Goal: Task Accomplishment & Management: Use online tool/utility

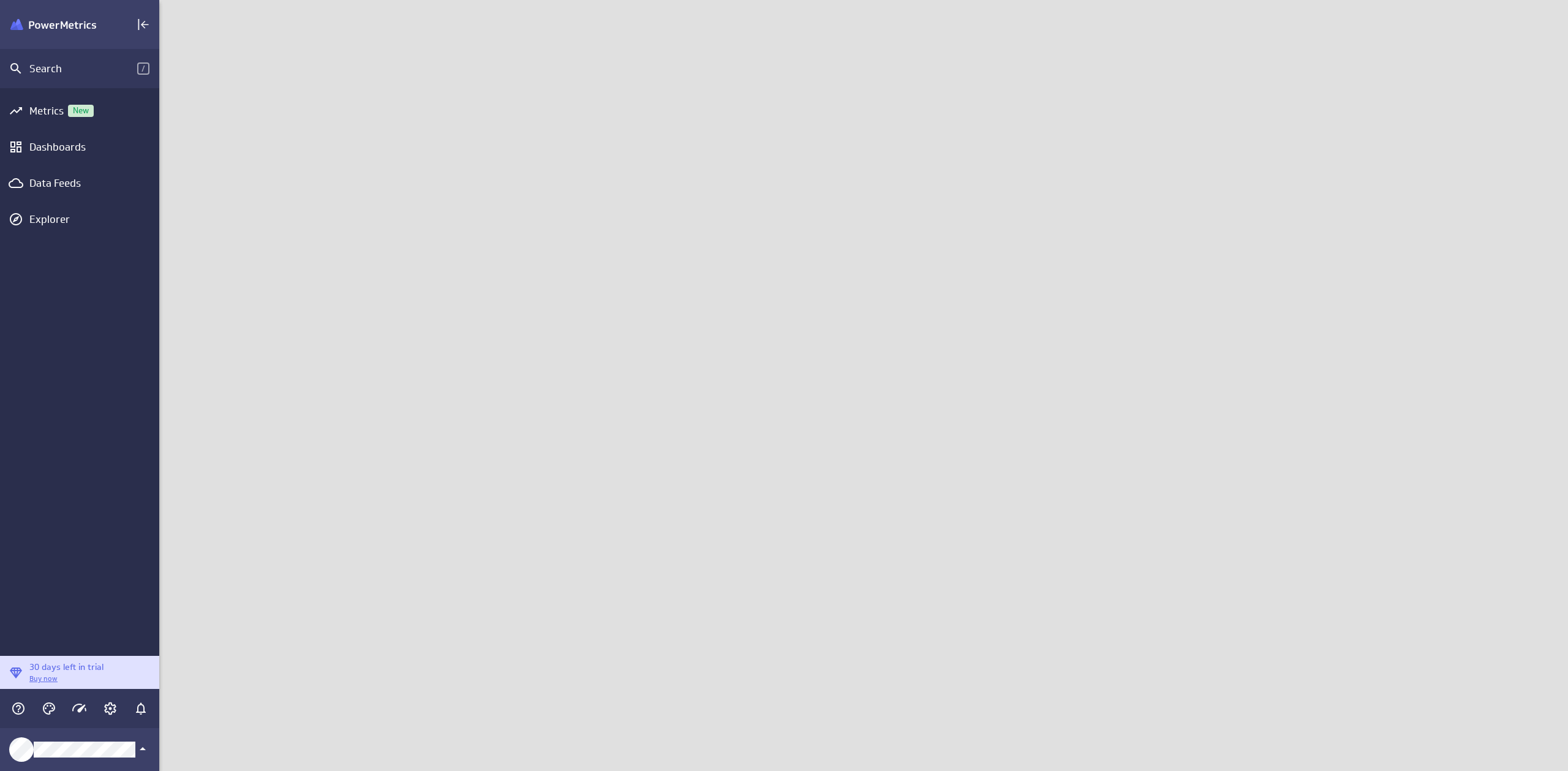
scroll to position [781, 1419]
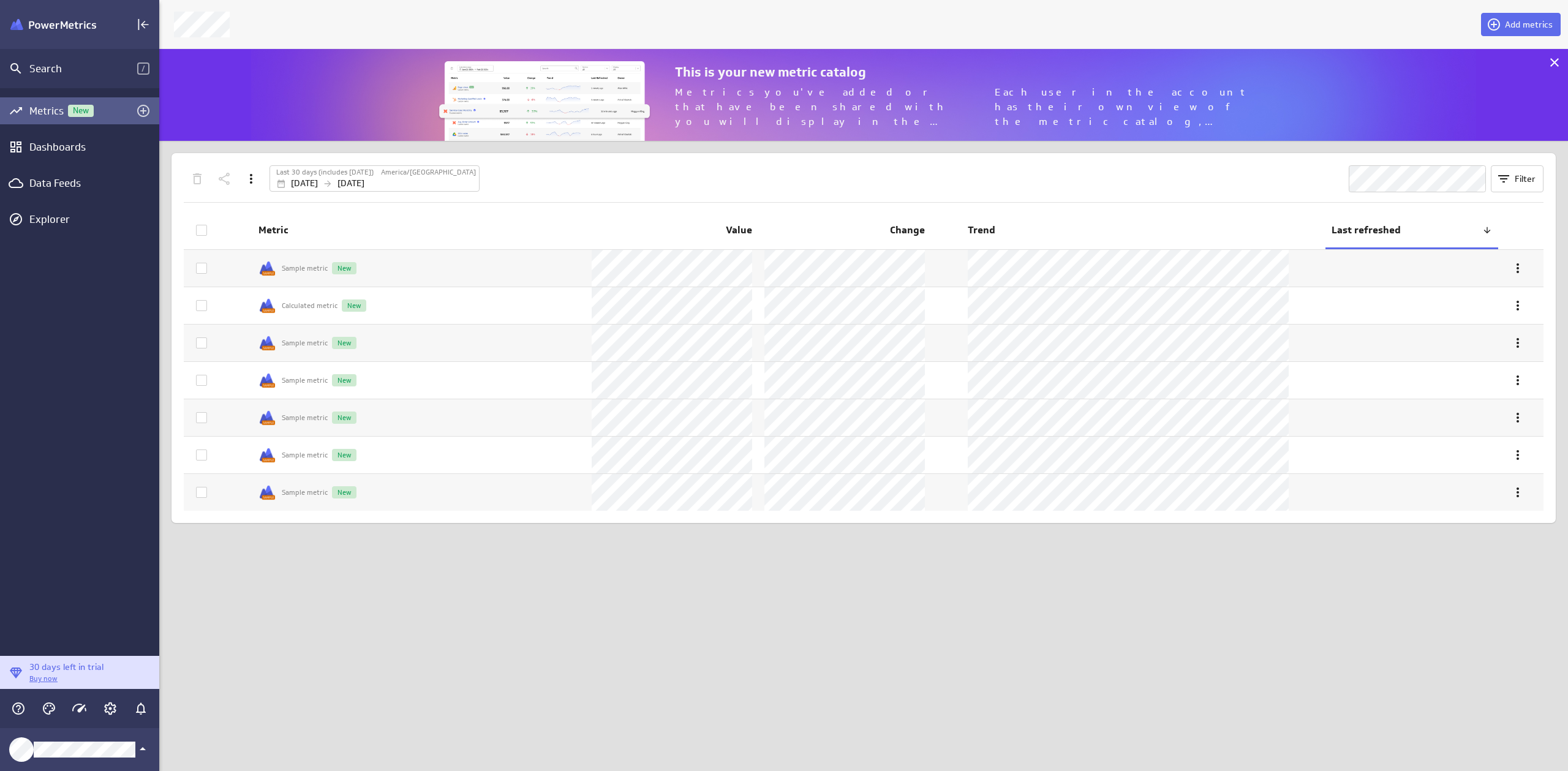
scroll to position [781, 1419]
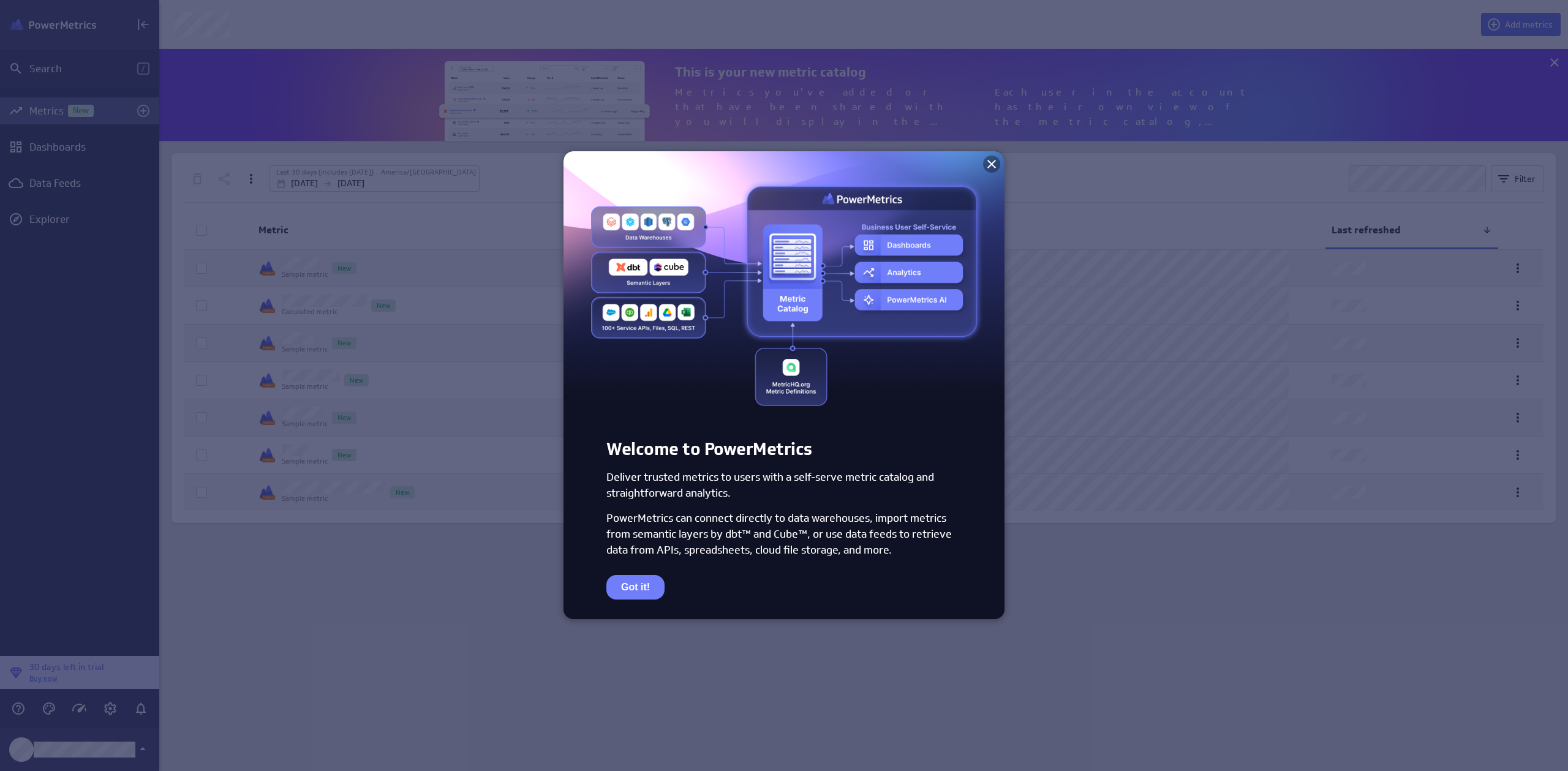
click at [992, 164] on icon at bounding box center [992, 164] width 9 height 9
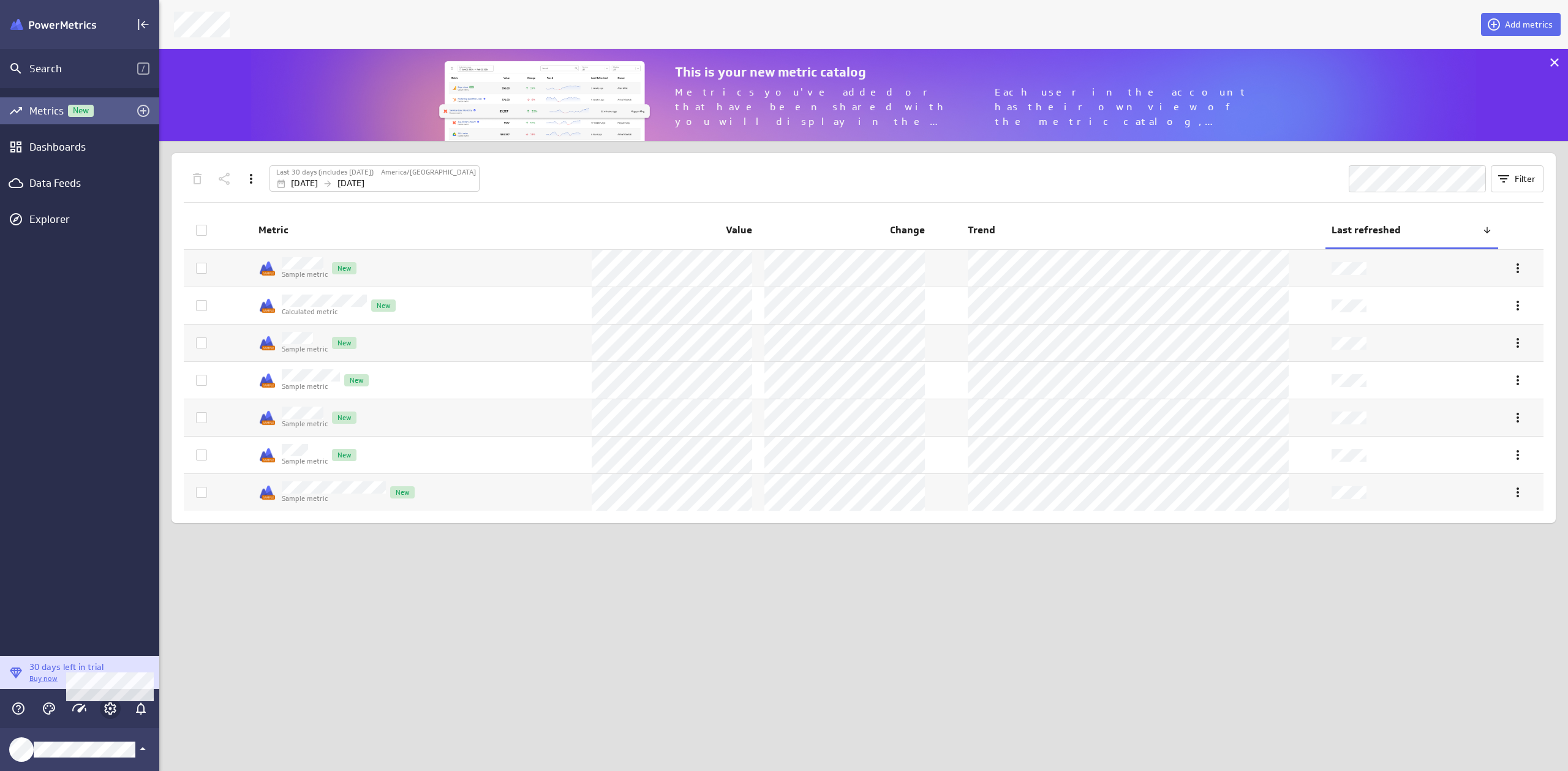
click at [114, 709] on icon "Account and settings" at bounding box center [110, 709] width 15 height 15
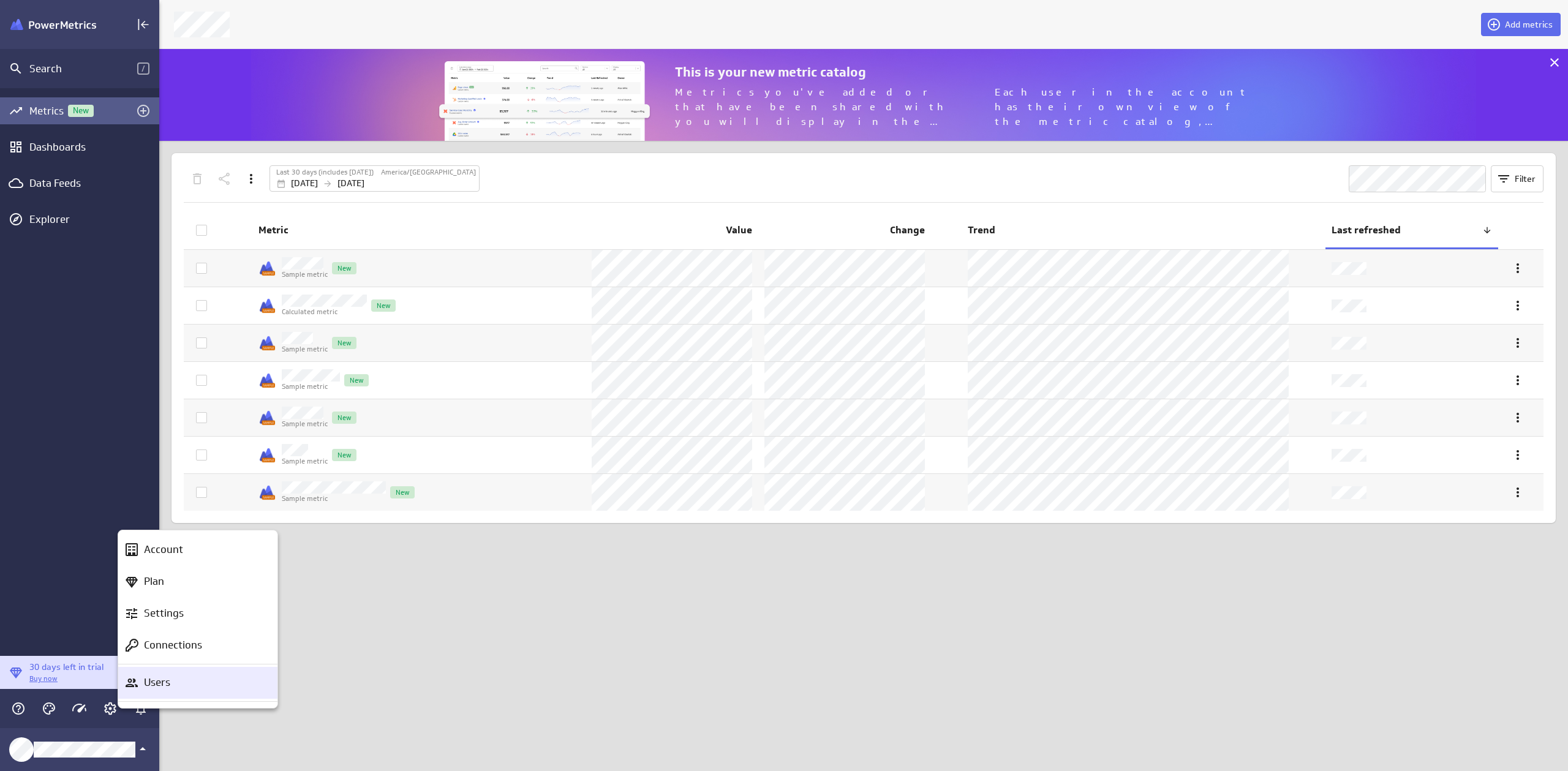
click at [153, 682] on p "Users" at bounding box center [157, 682] width 26 height 16
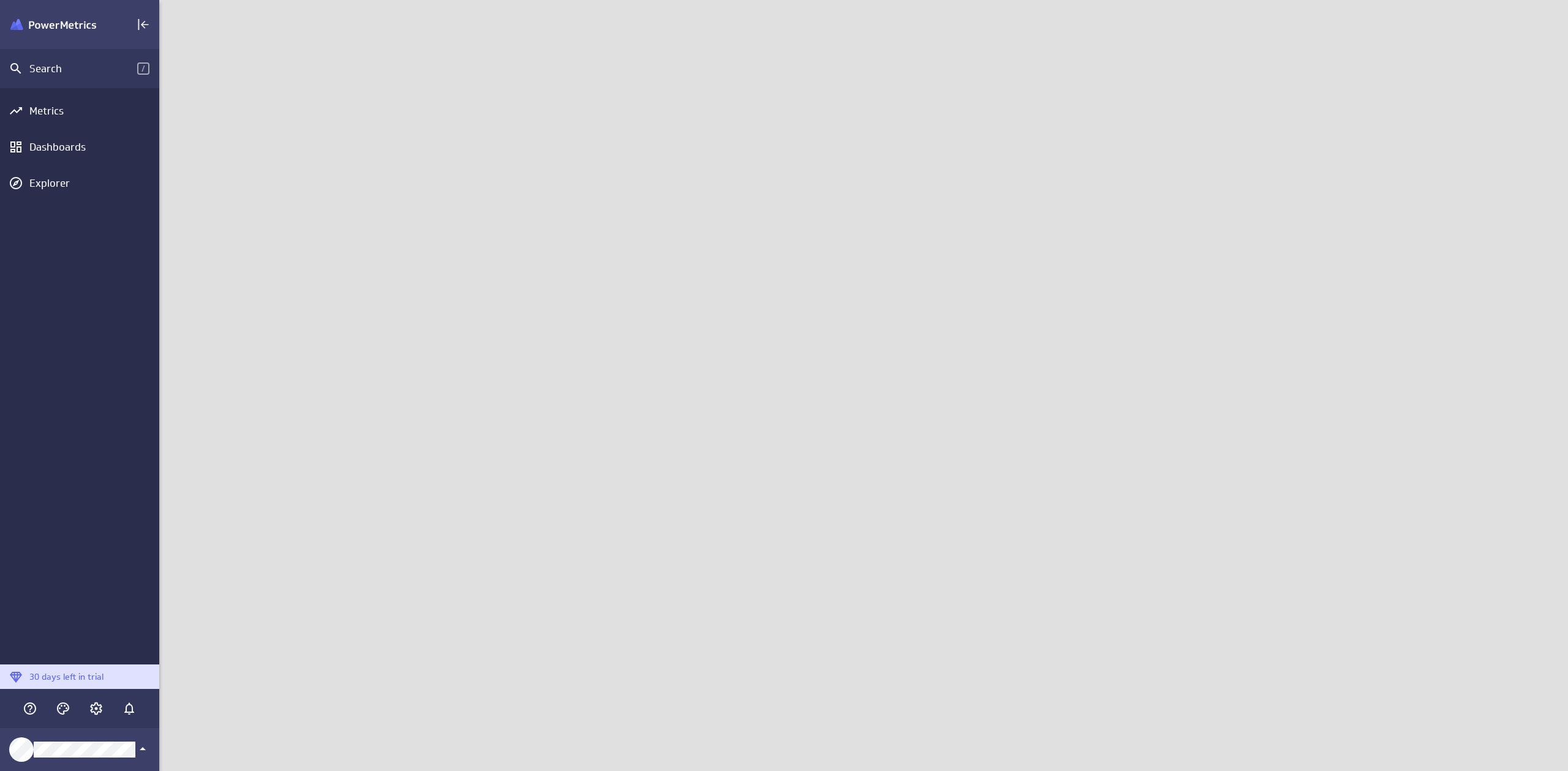
scroll to position [781, 1419]
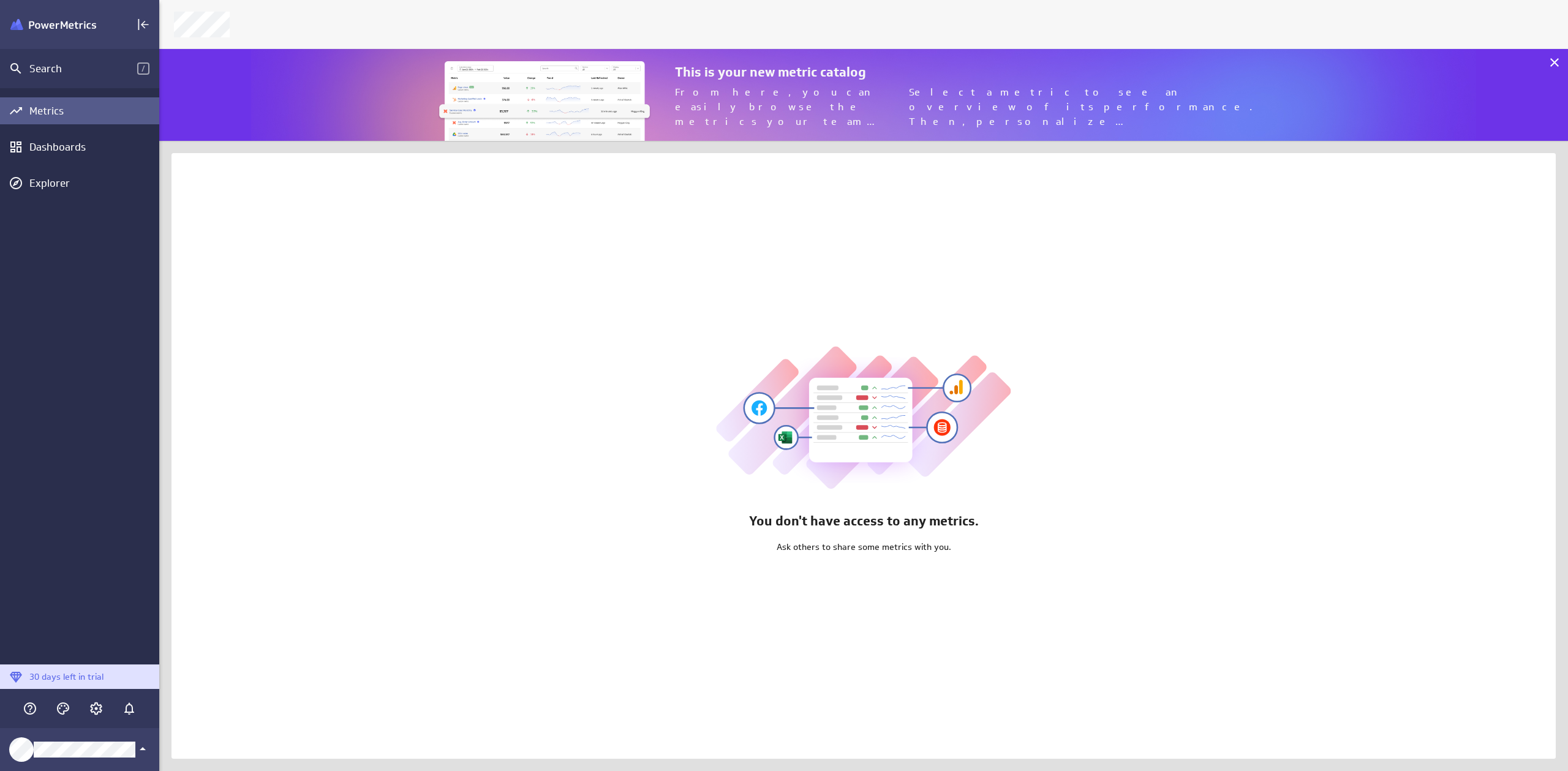
scroll to position [102, 1419]
click at [60, 711] on div "Sign out" at bounding box center [78, 710] width 125 height 13
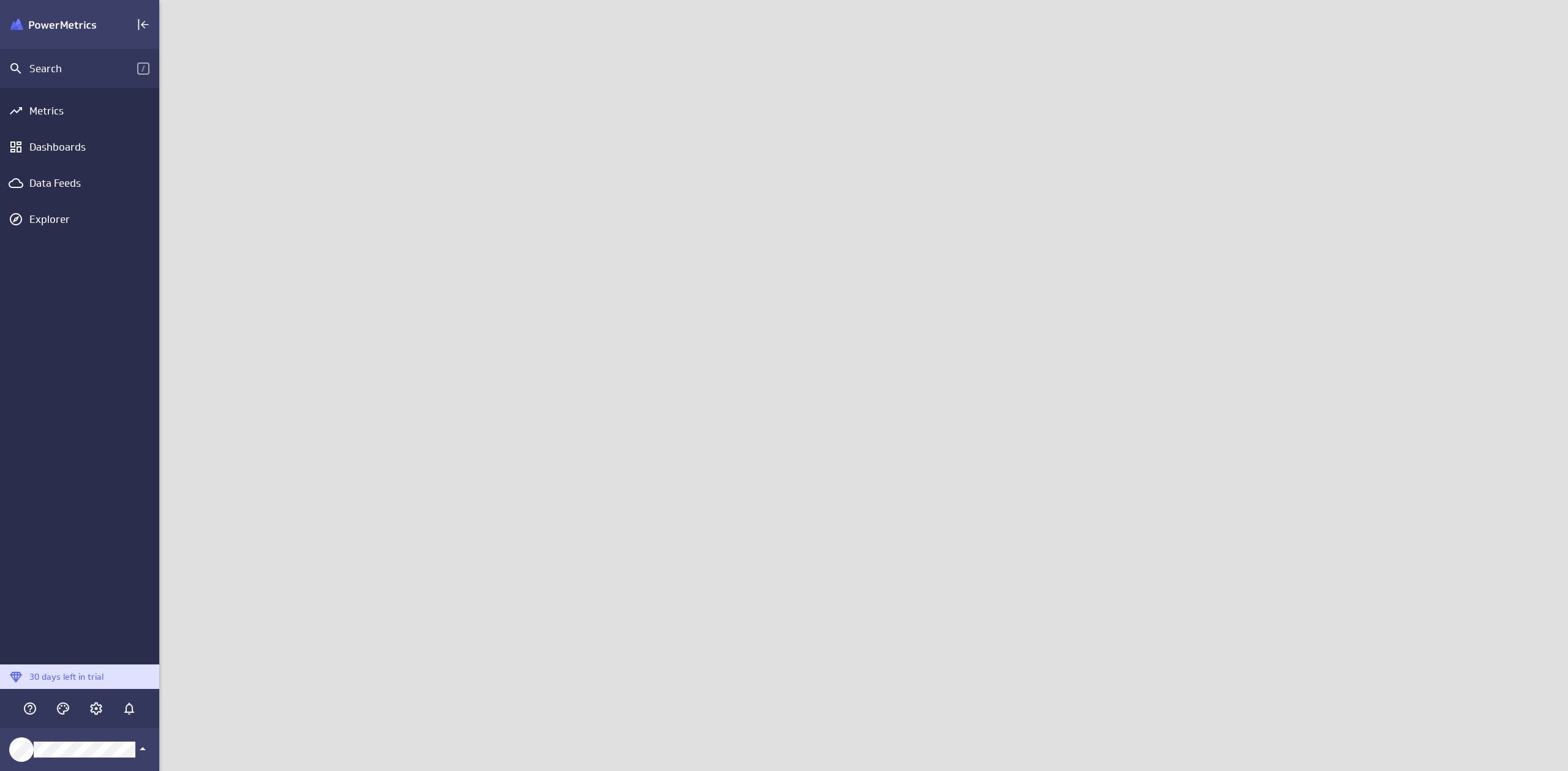
scroll to position [781, 1419]
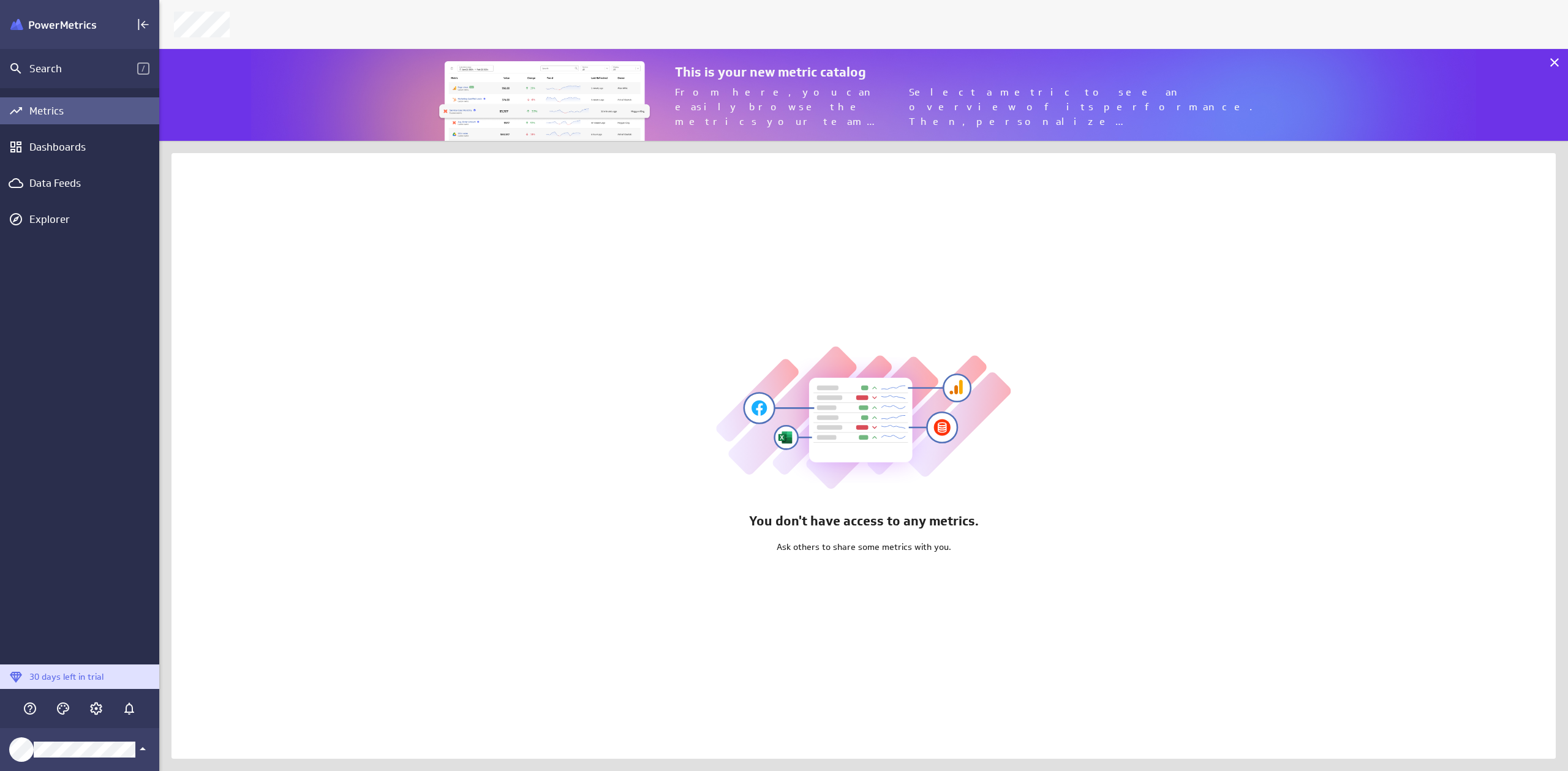
scroll to position [102, 1419]
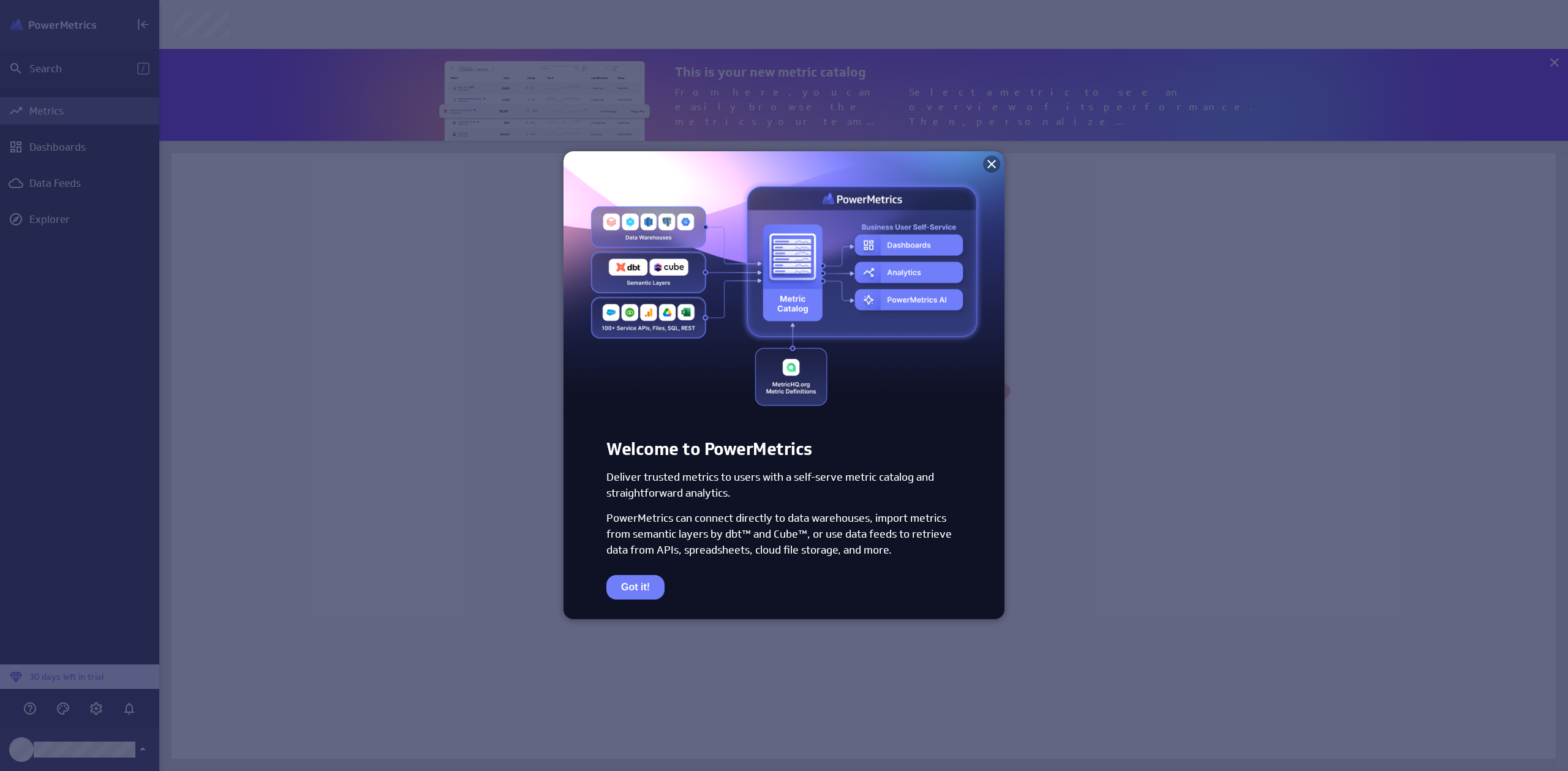
click at [995, 165] on icon at bounding box center [992, 164] width 15 height 15
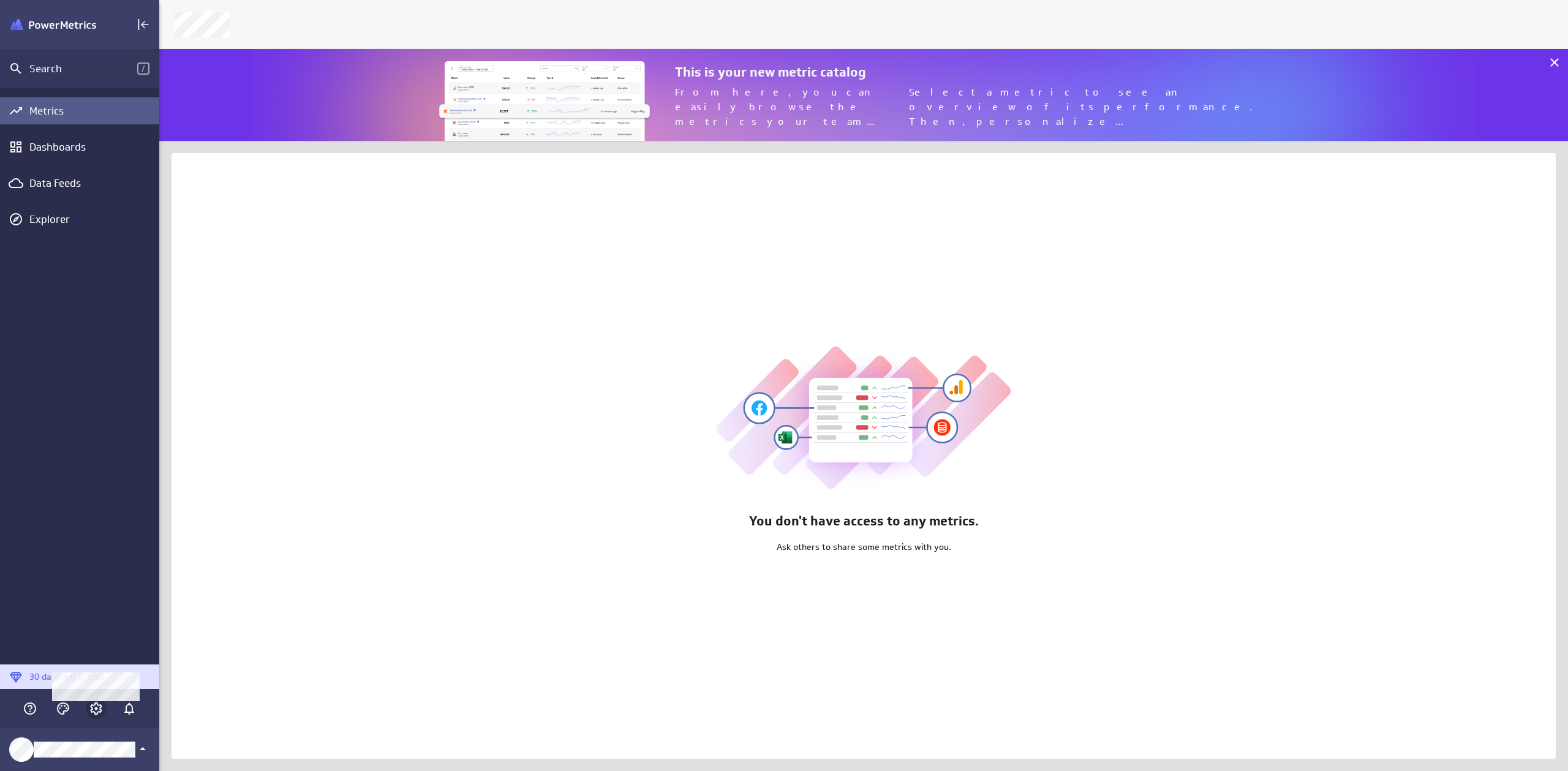
click at [93, 713] on icon "Account and settings" at bounding box center [96, 709] width 15 height 15
click at [157, 705] on ul "My profile Products" at bounding box center [184, 669] width 159 height 76
click at [164, 685] on p "Products" at bounding box center [151, 688] width 43 height 16
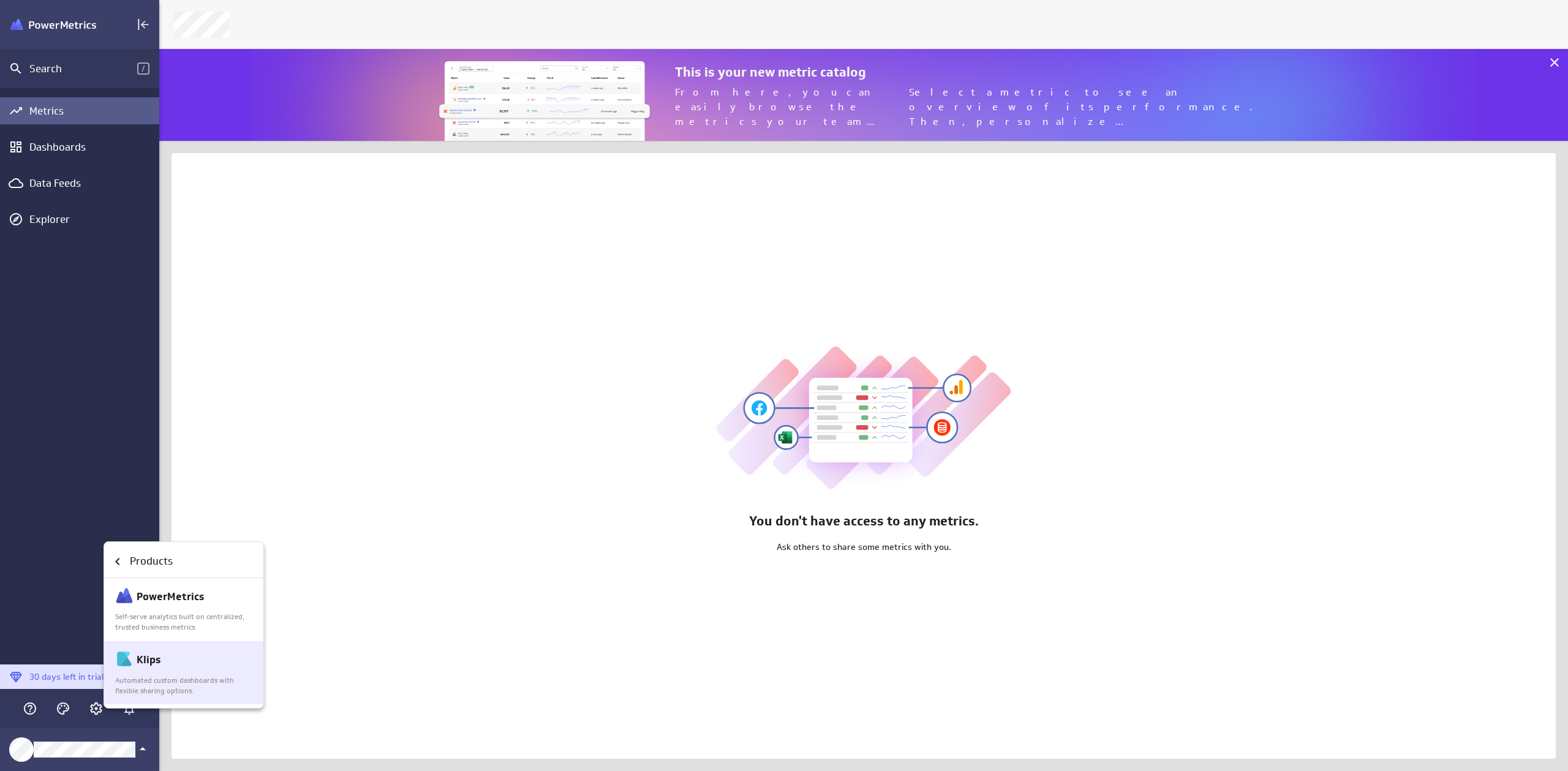
click at [169, 659] on div "Klips" at bounding box center [184, 661] width 138 height 21
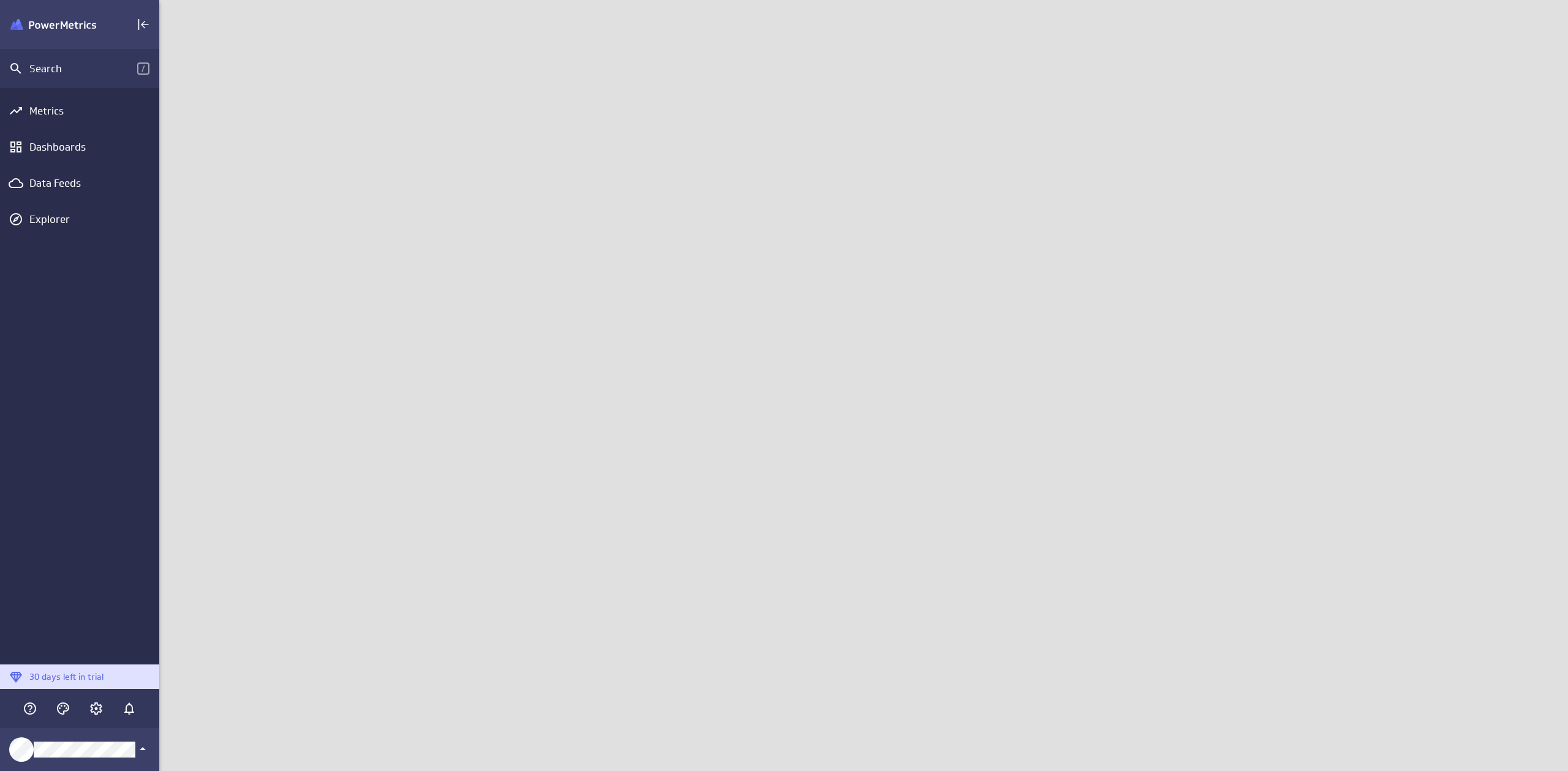
scroll to position [781, 1419]
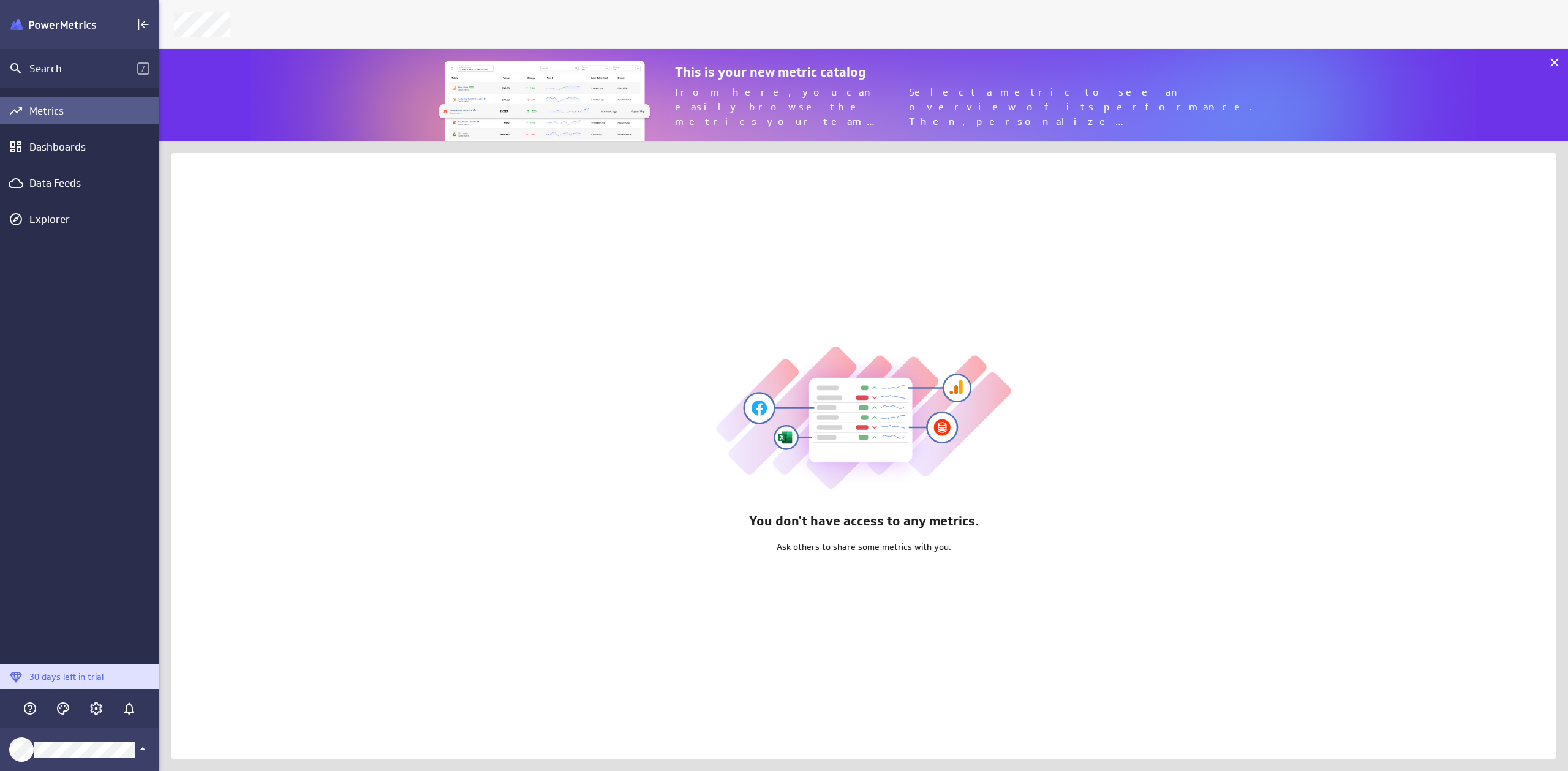
scroll to position [102, 1419]
click at [66, 148] on div "Dashboards" at bounding box center [92, 147] width 127 height 14
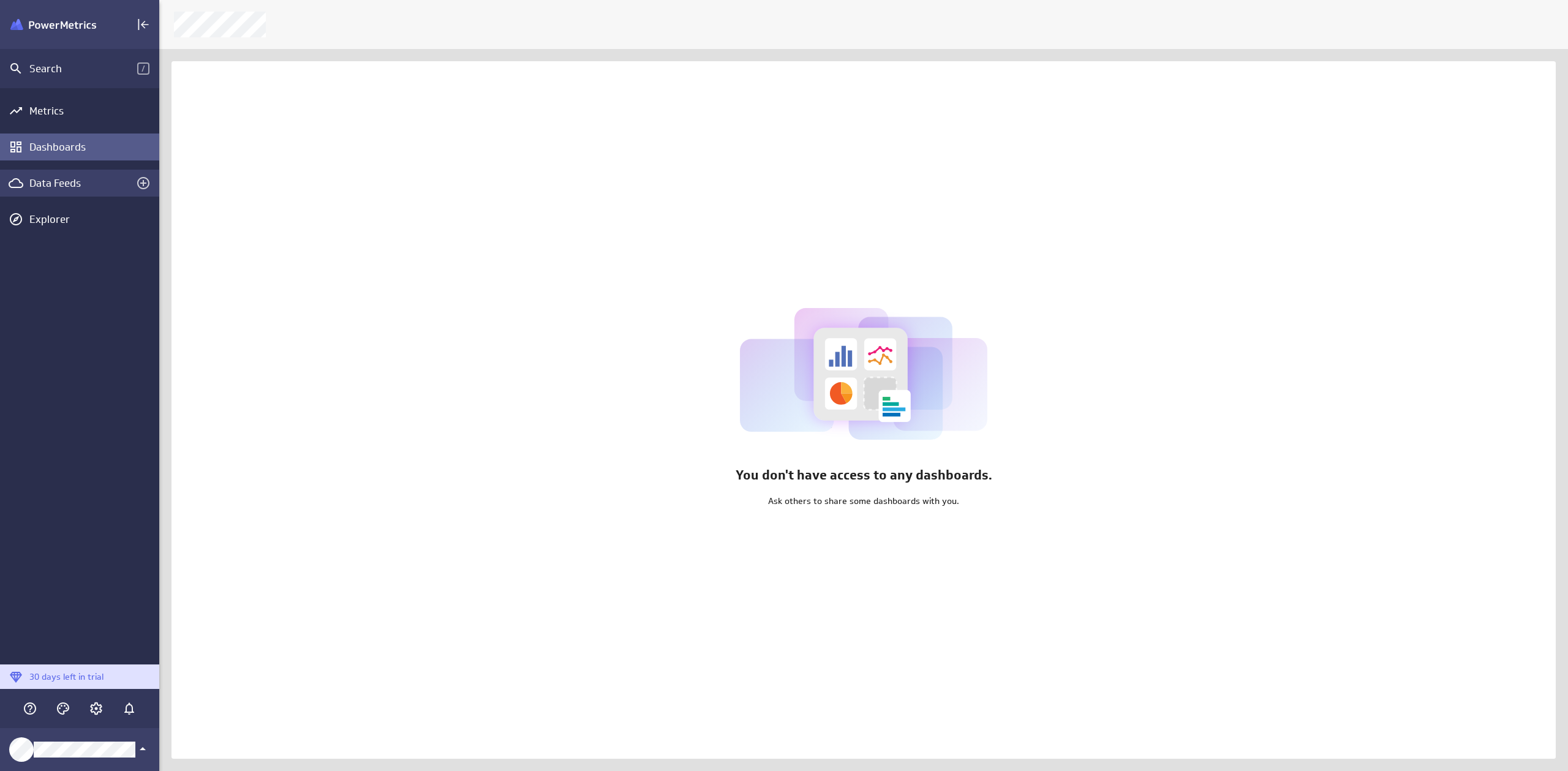
click at [68, 177] on div "Data Feeds" at bounding box center [79, 183] width 100 height 14
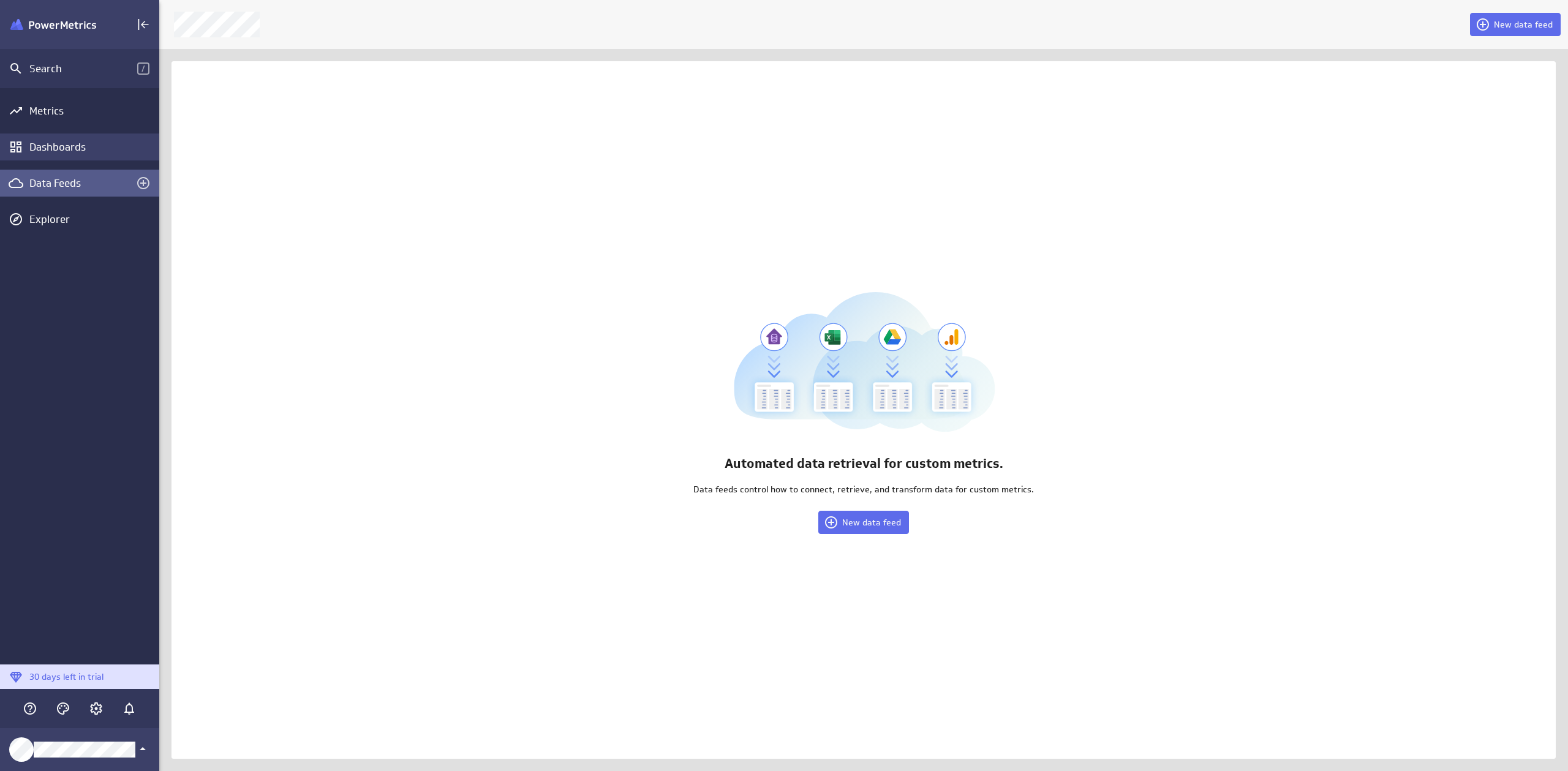
click at [65, 146] on div "Dashboards" at bounding box center [92, 147] width 127 height 14
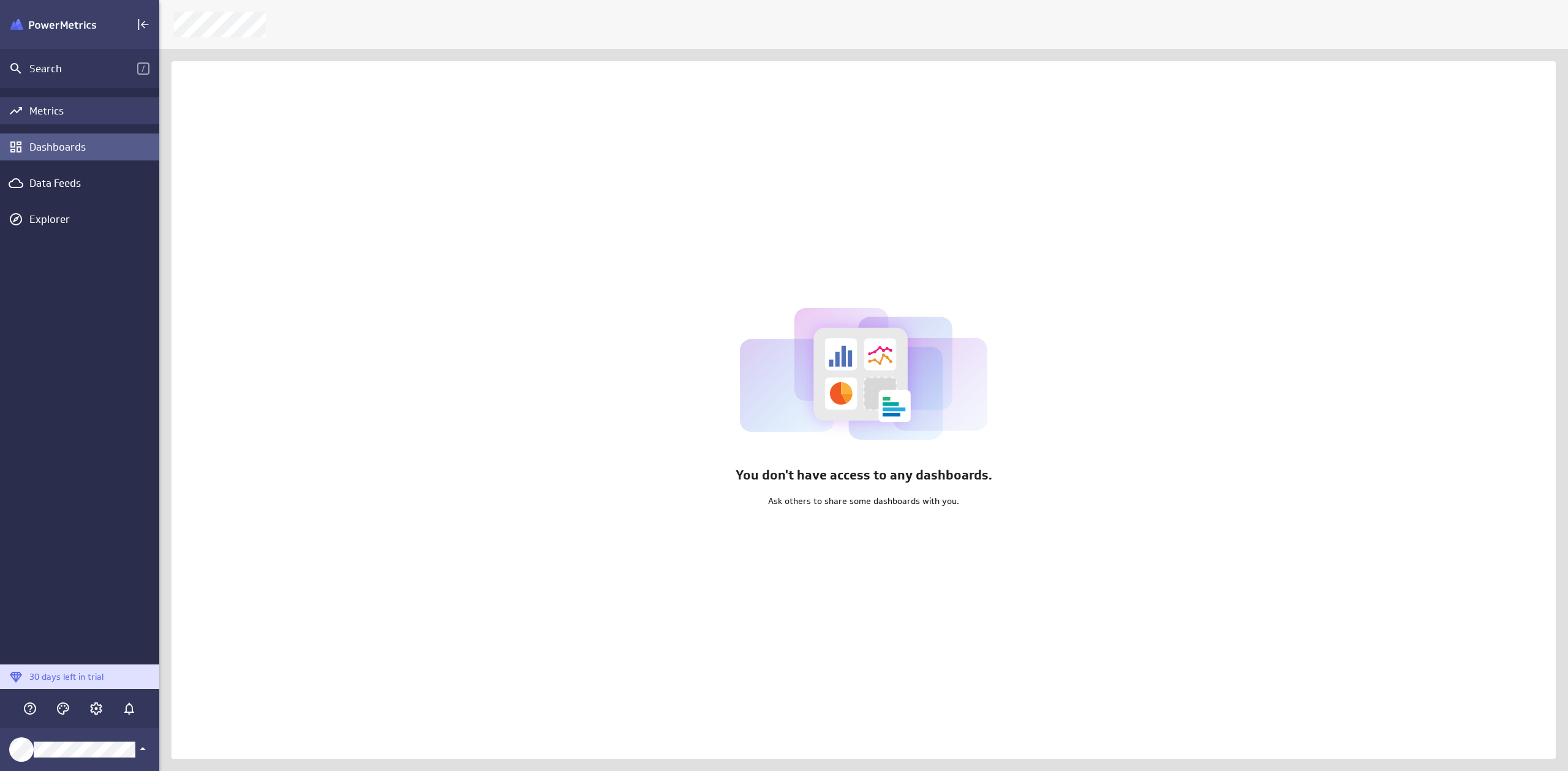
click at [57, 115] on div "Metrics" at bounding box center [92, 111] width 127 height 14
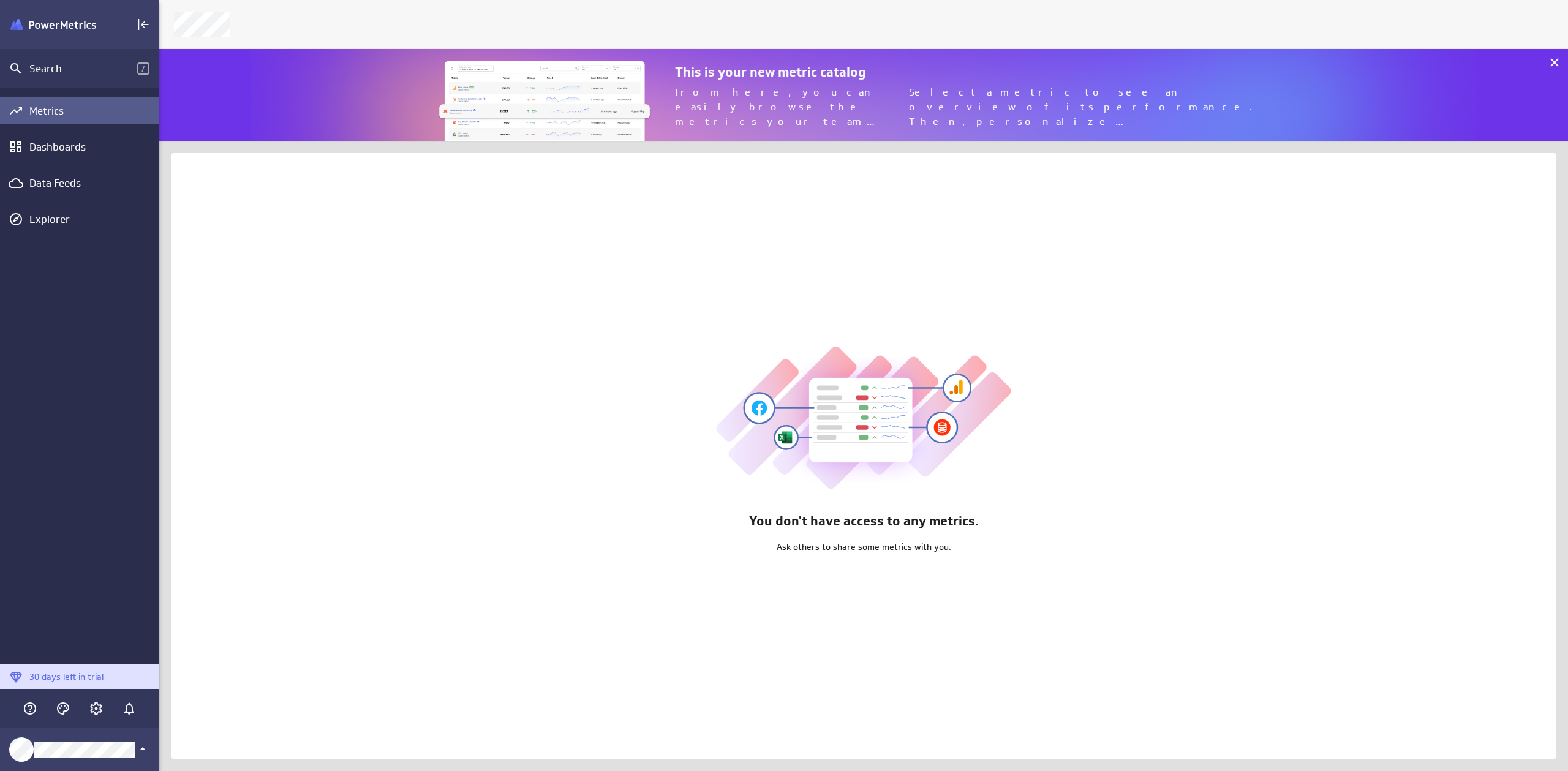
scroll to position [102, 1419]
click at [58, 187] on div "Data Feeds" at bounding box center [79, 183] width 100 height 14
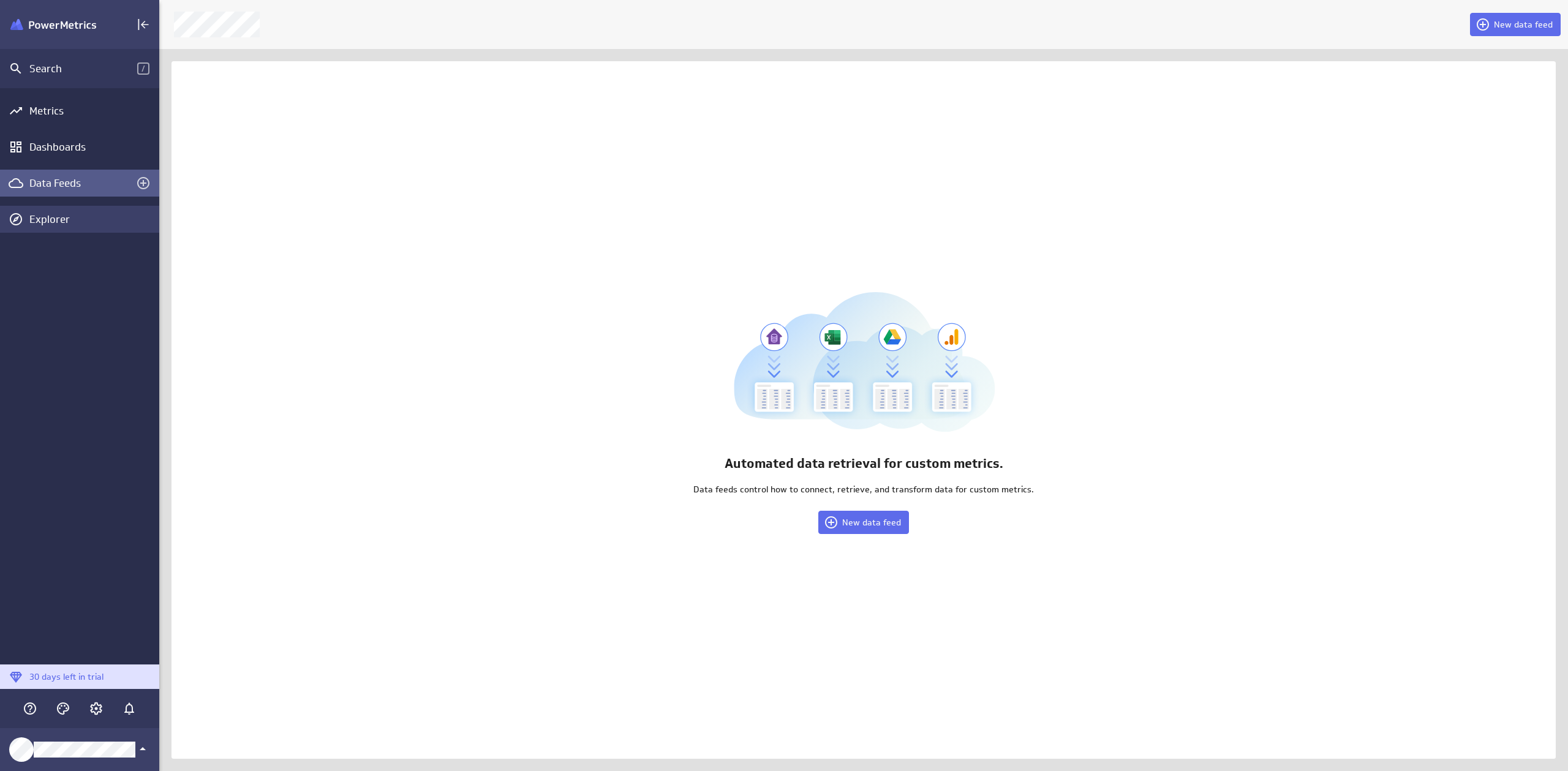
click at [67, 223] on div "Explorer" at bounding box center [92, 220] width 127 height 14
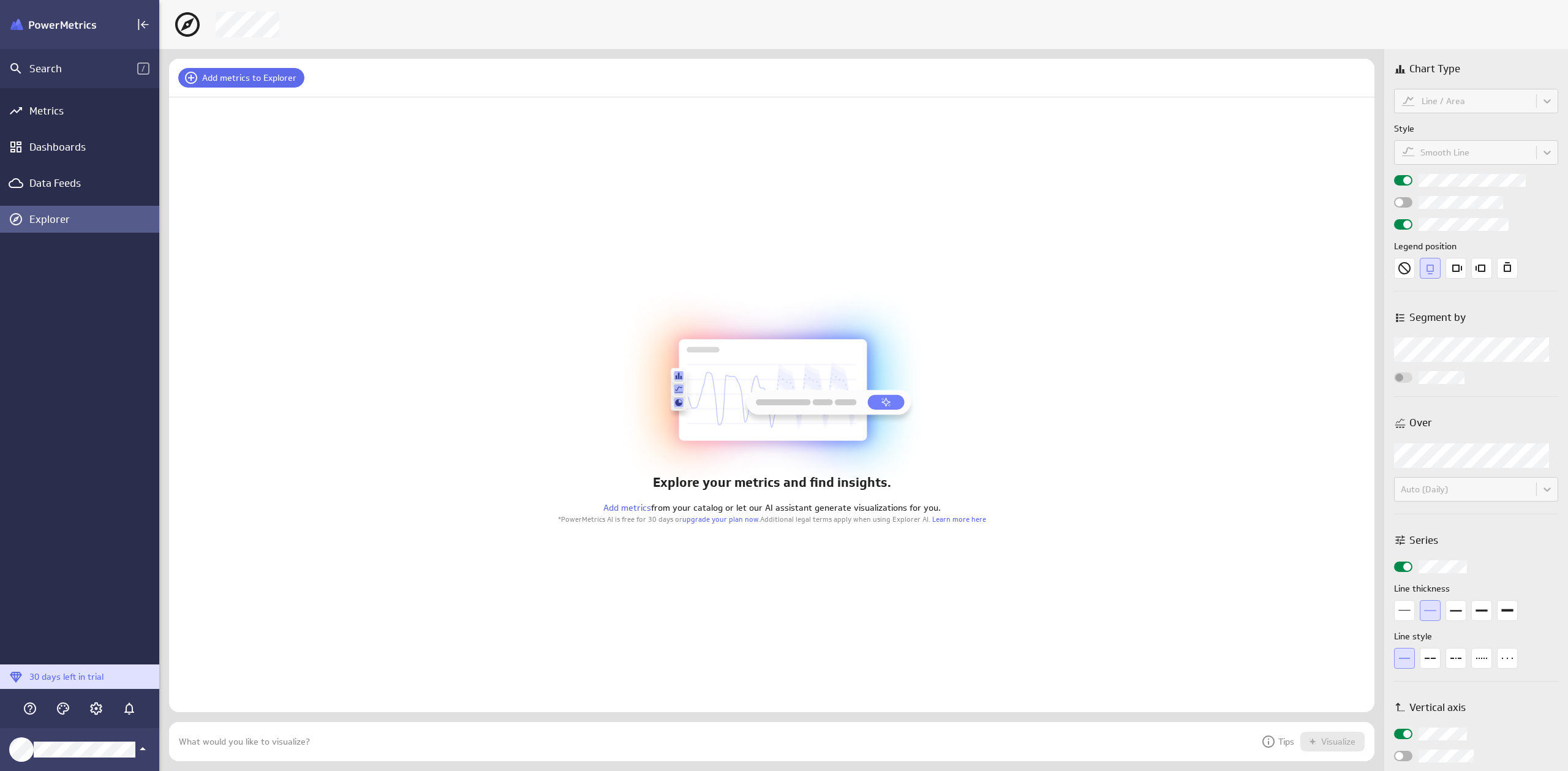
scroll to position [50, 1215]
click at [65, 185] on div "Data Feeds" at bounding box center [79, 183] width 100 height 14
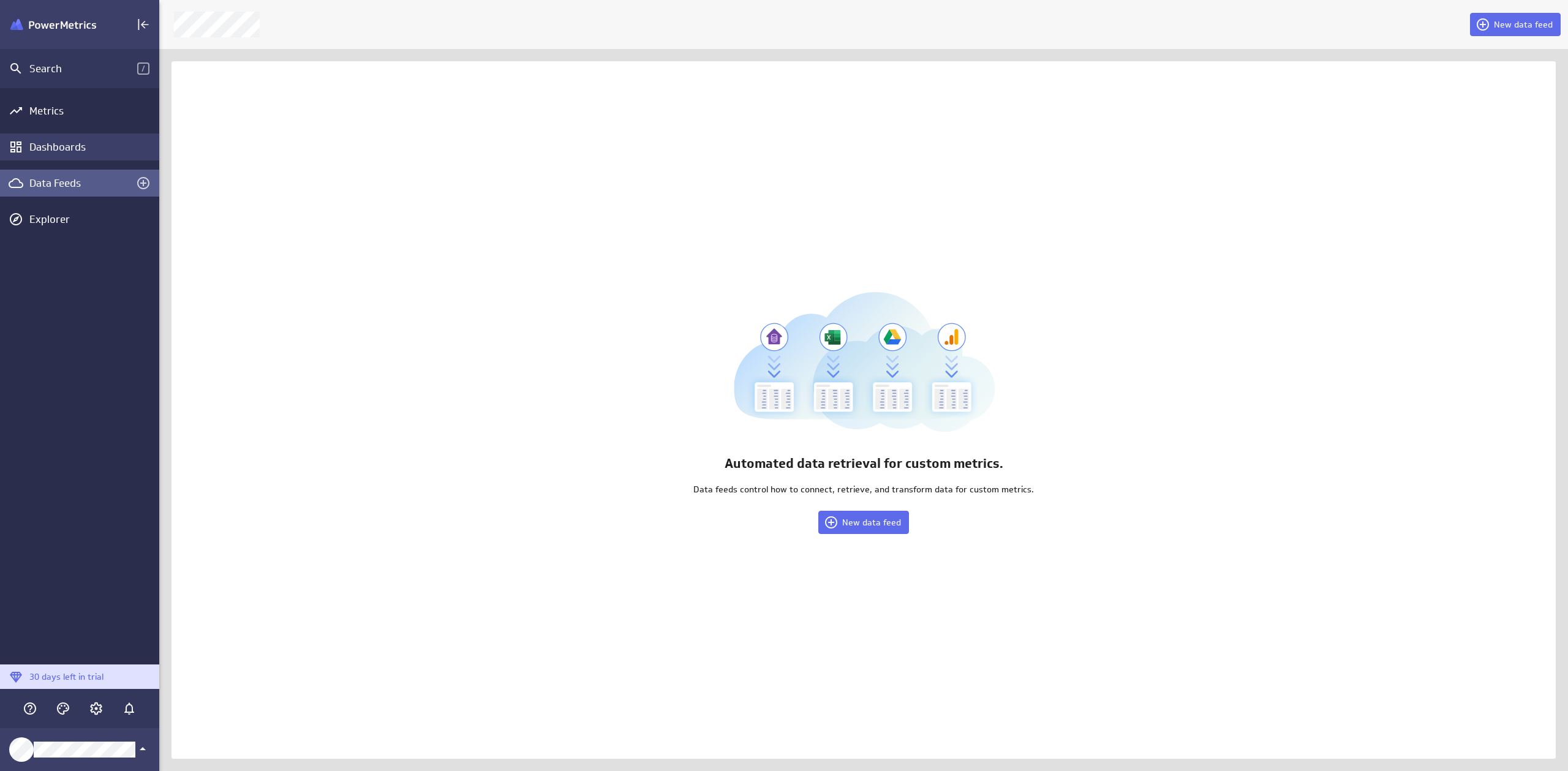
click at [95, 151] on div "Dashboards" at bounding box center [92, 147] width 127 height 14
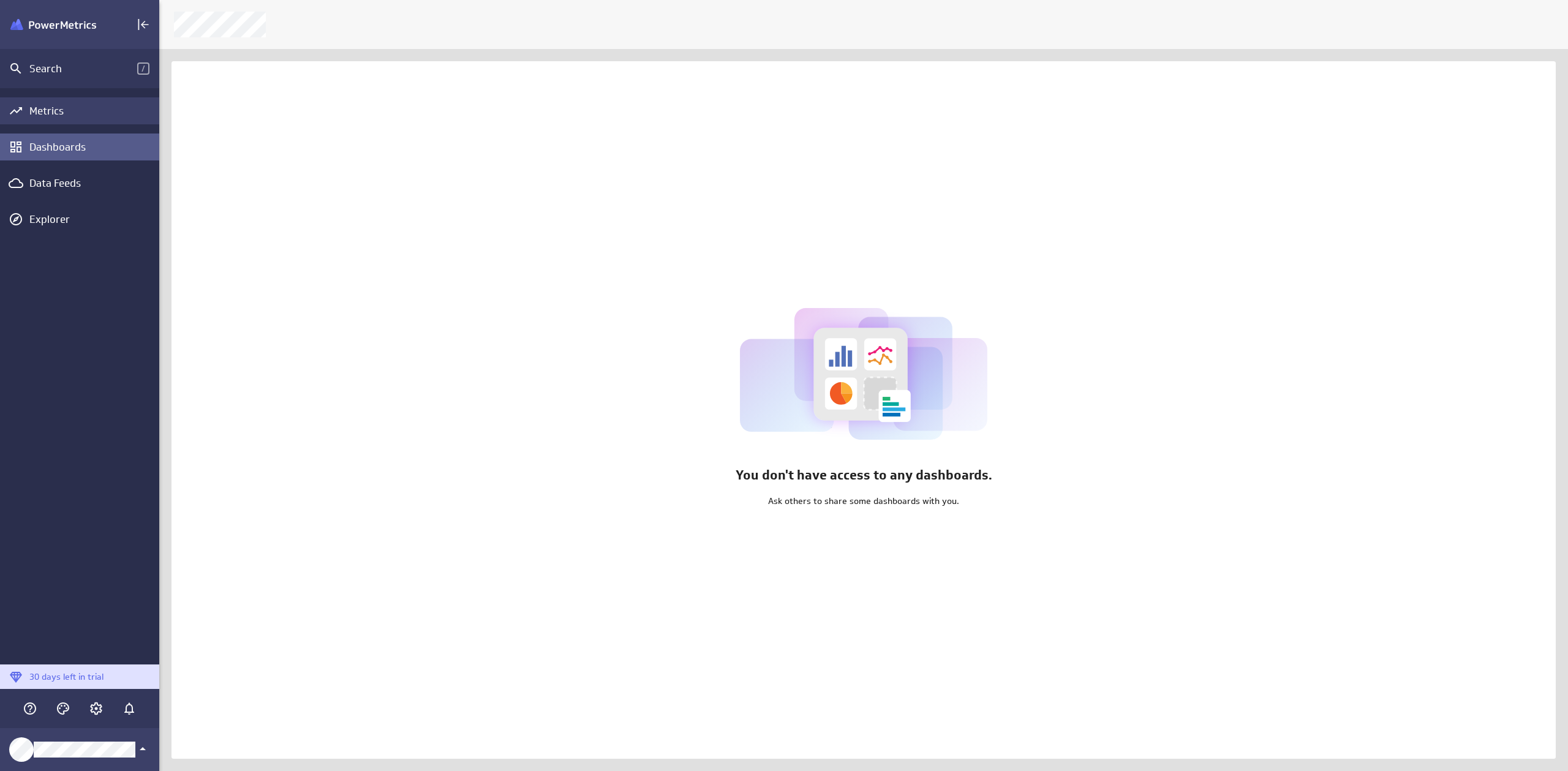
click at [66, 110] on div "Metrics" at bounding box center [92, 111] width 127 height 14
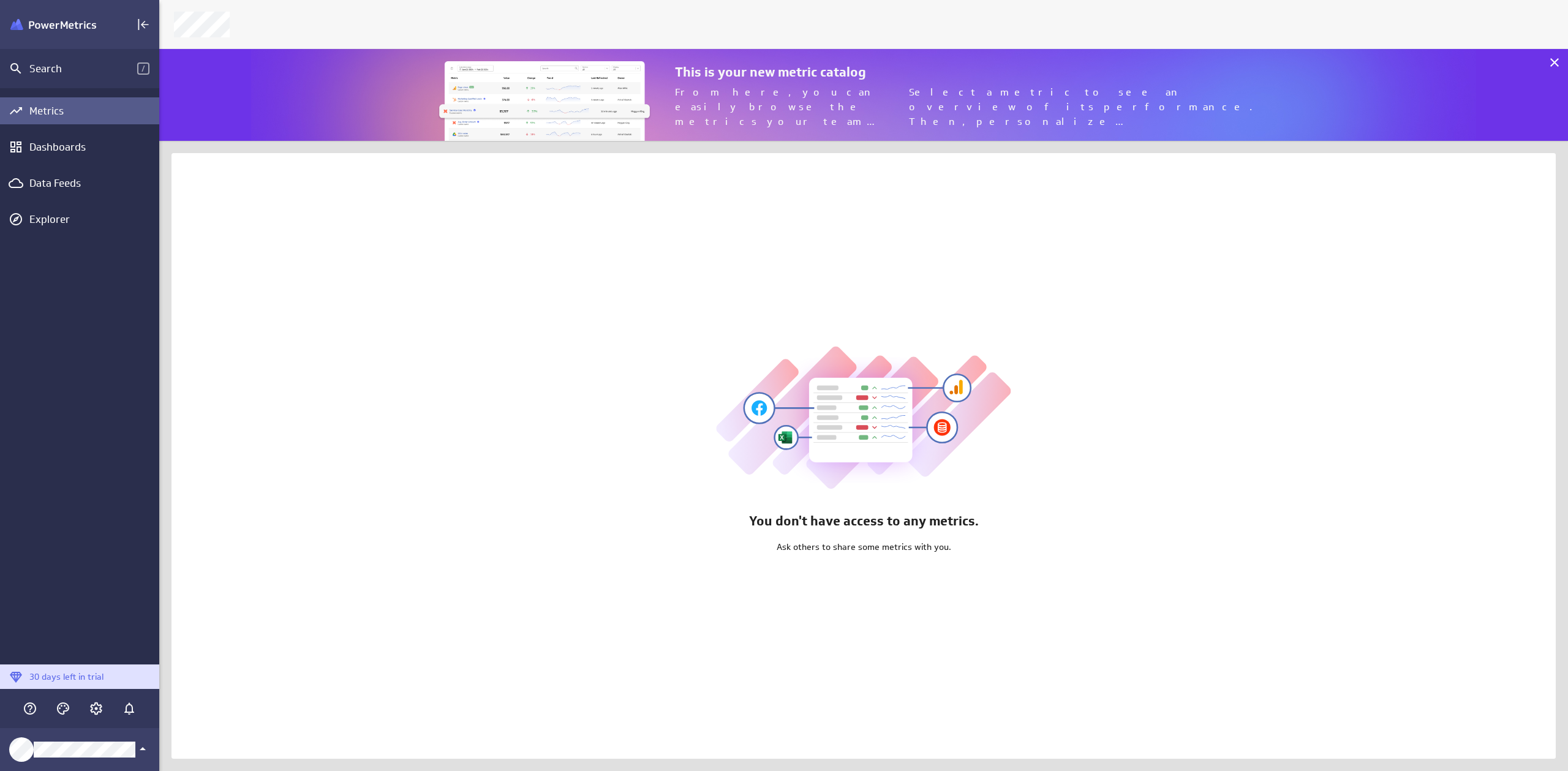
scroll to position [102, 1419]
click at [43, 180] on div "Data Feeds" at bounding box center [79, 183] width 100 height 14
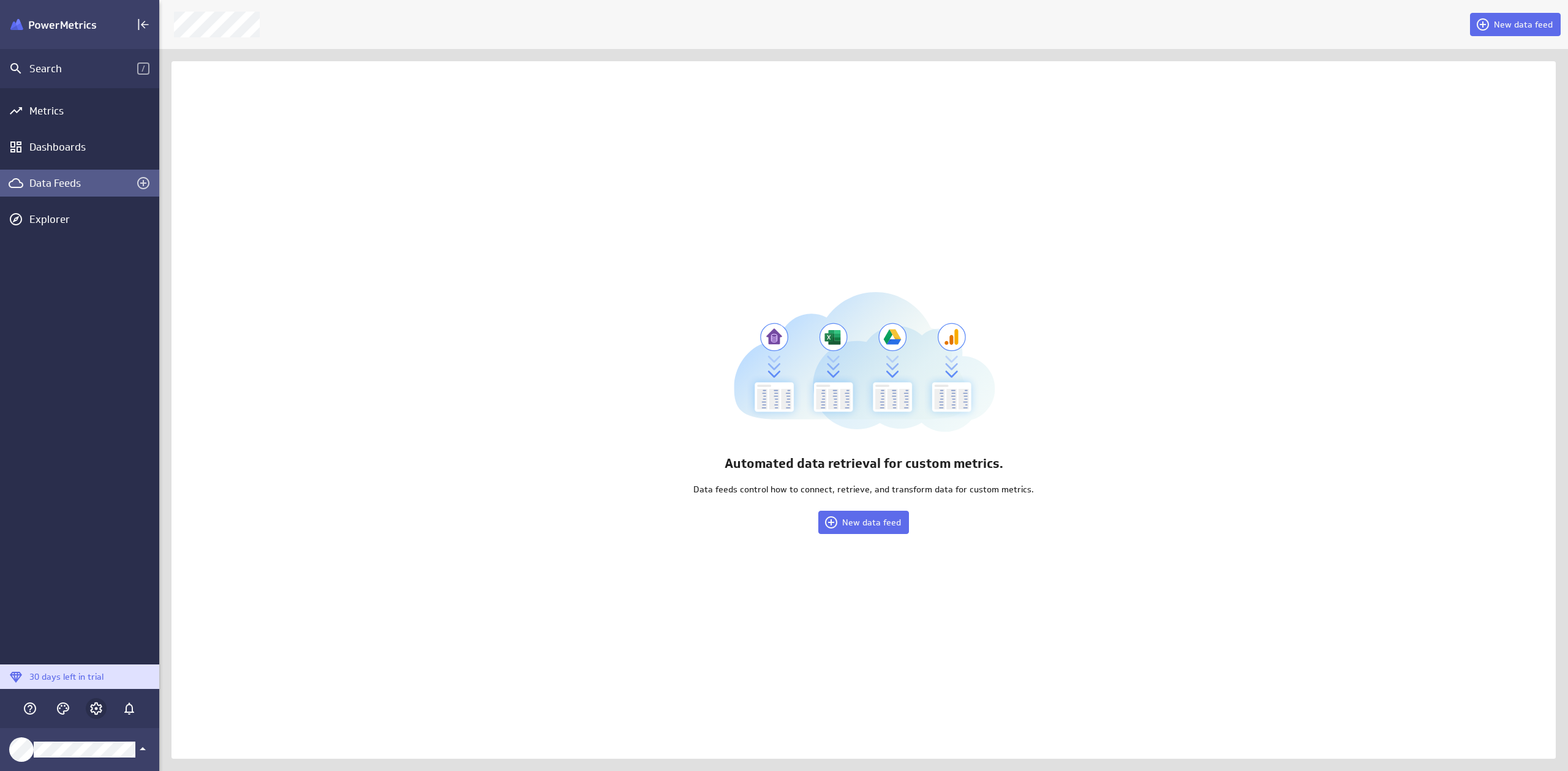
click at [104, 704] on div "Main Menu" at bounding box center [96, 709] width 21 height 21
click at [100, 707] on icon "Account and settings" at bounding box center [96, 709] width 15 height 15
click at [248, 574] on div at bounding box center [784, 385] width 1568 height 771
click at [141, 184] on icon "Create a data feed" at bounding box center [143, 183] width 15 height 15
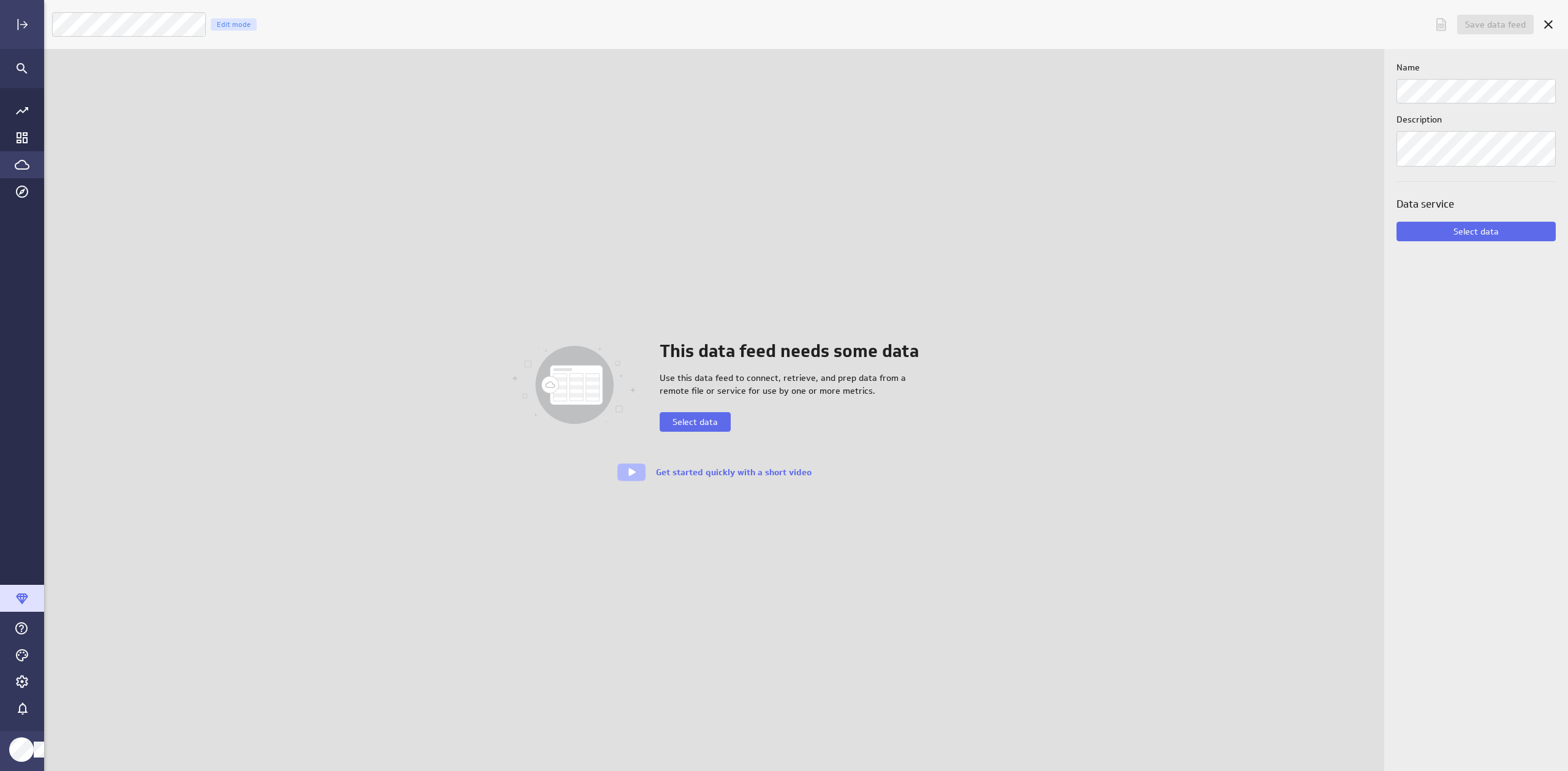
scroll to position [781, 1535]
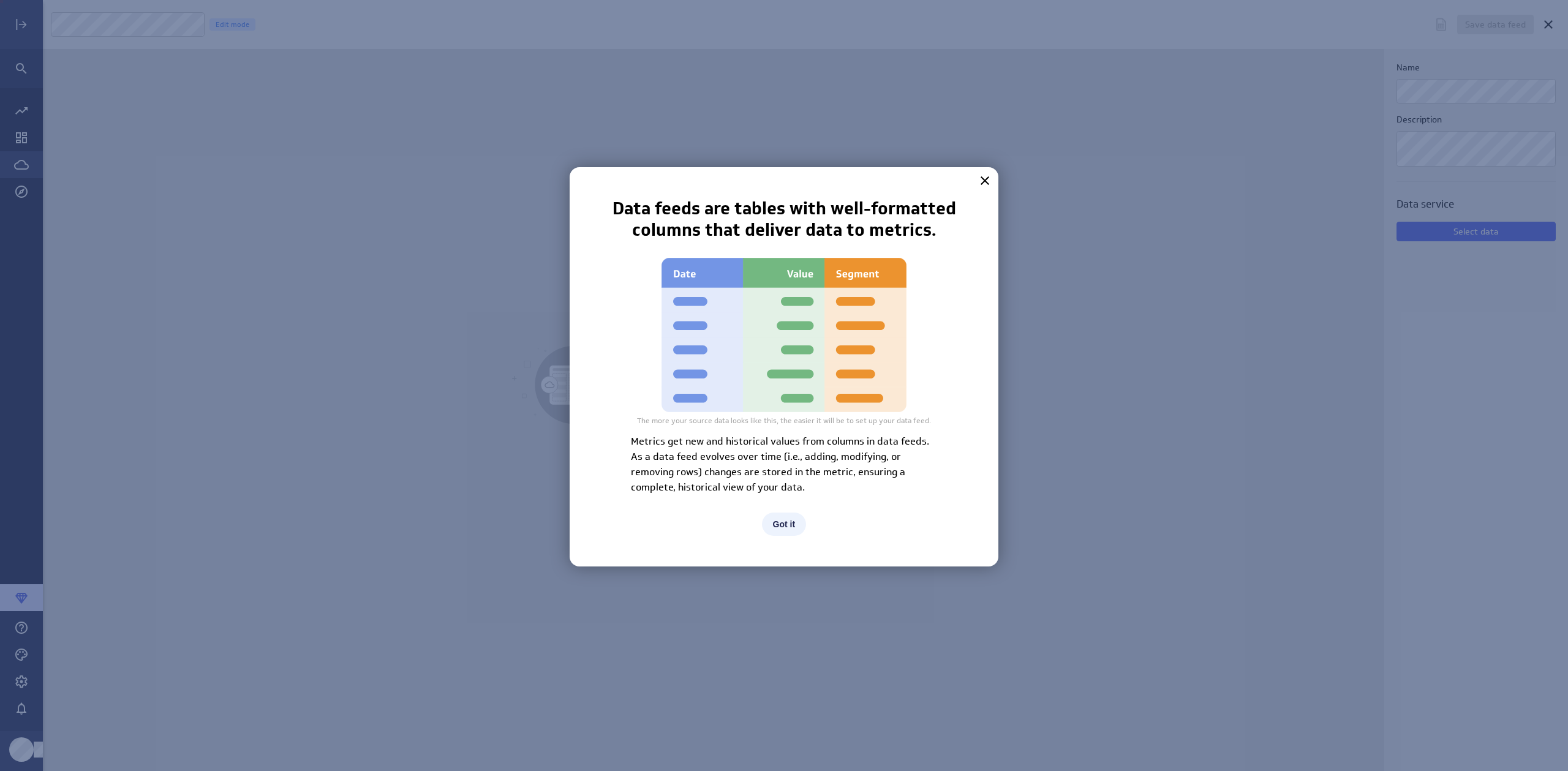
click at [790, 529] on button "Got it" at bounding box center [785, 525] width 45 height 24
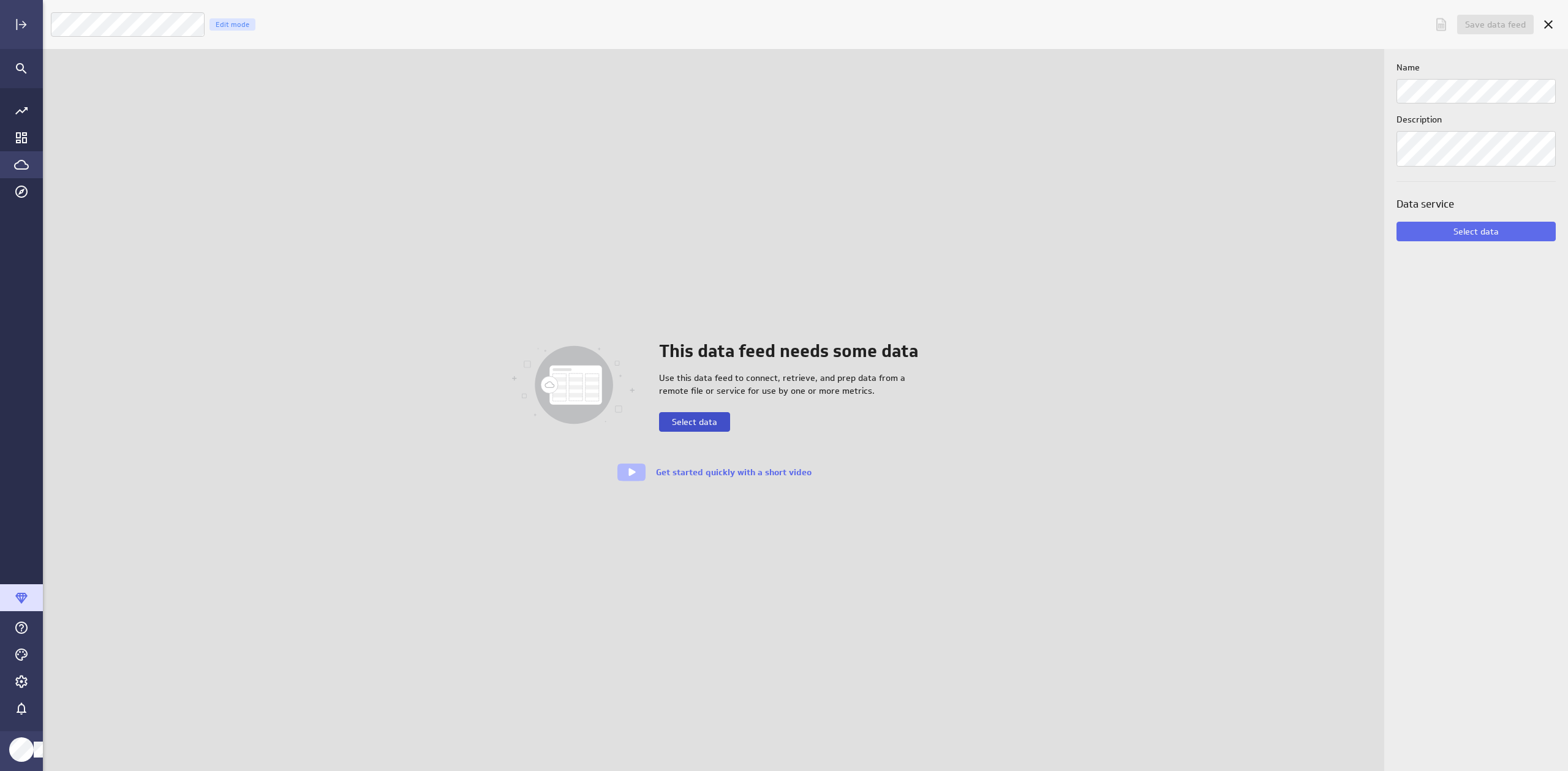
click at [697, 430] on button "Select data" at bounding box center [695, 422] width 71 height 20
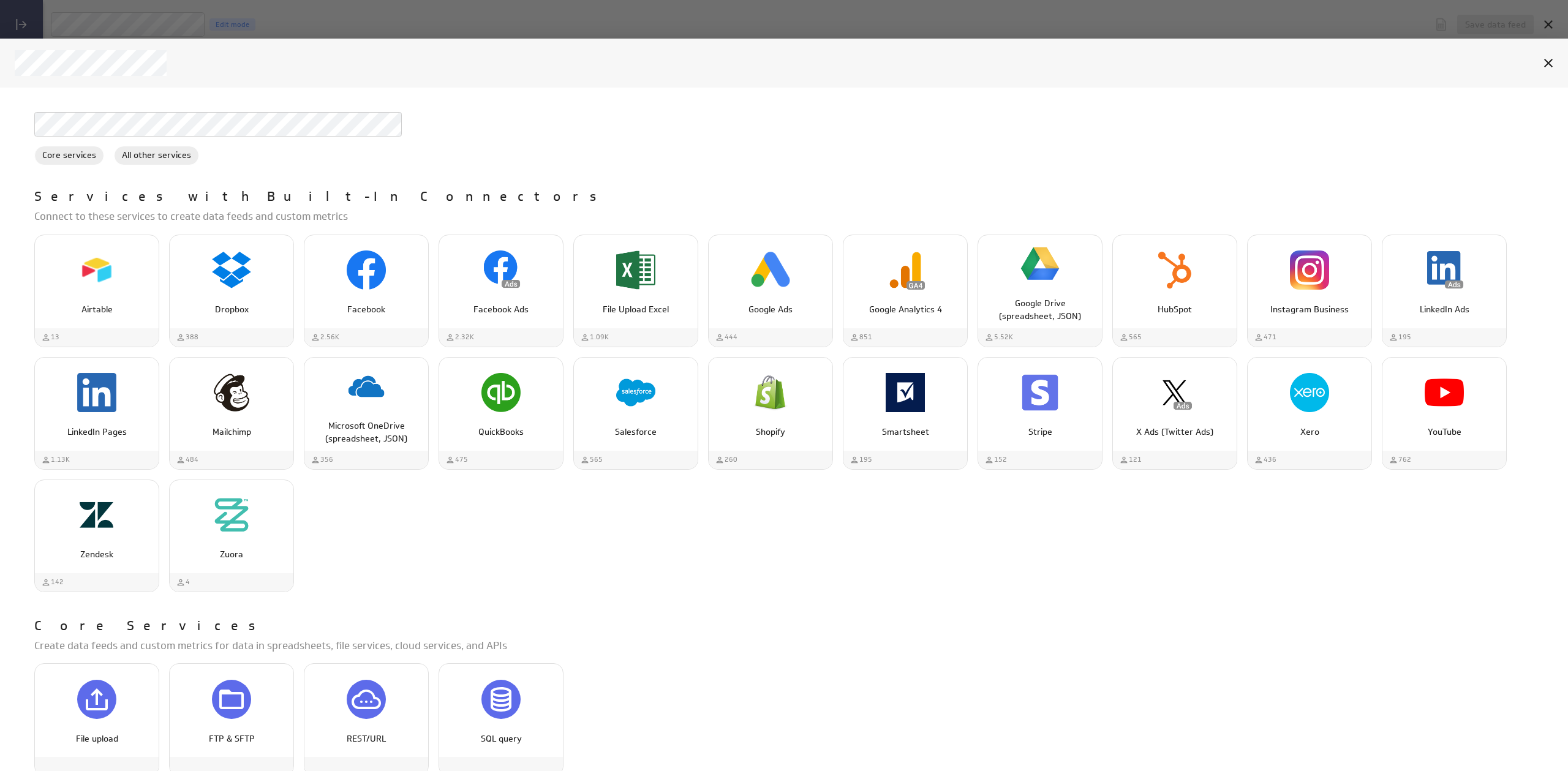
scroll to position [47, 0]
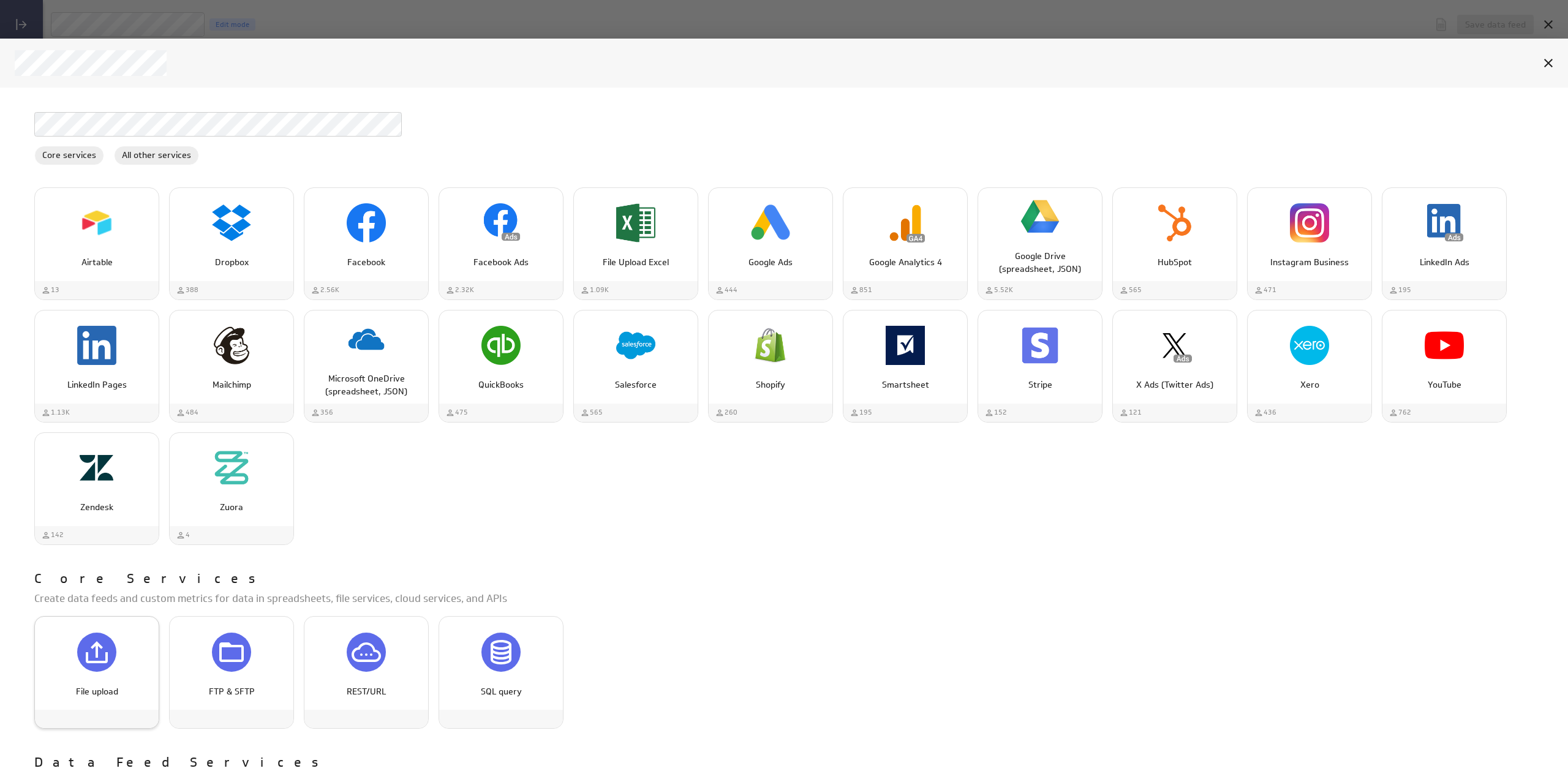
click at [116, 641] on div "File upload" at bounding box center [97, 652] width 124 height 47
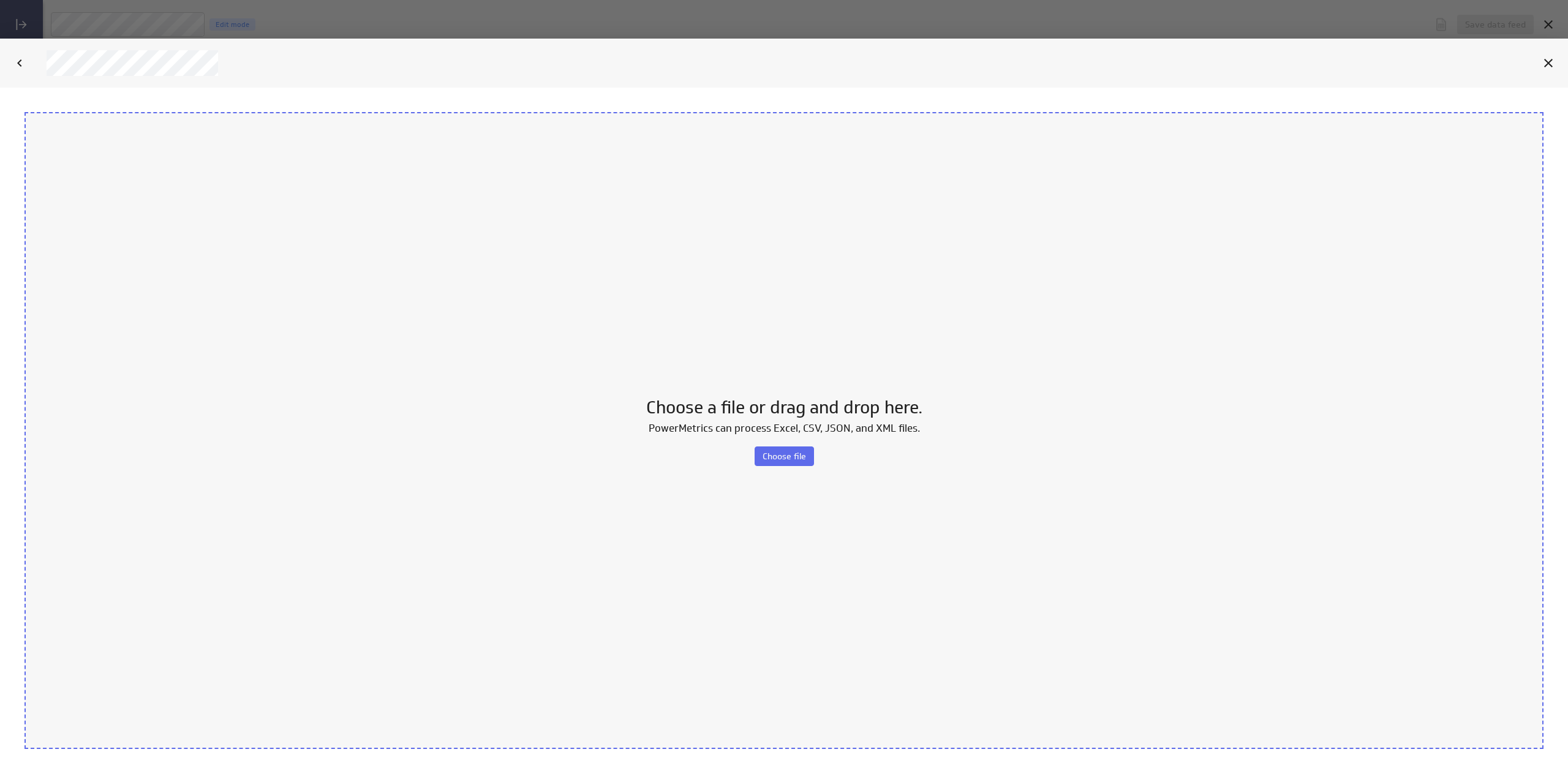
scroll to position [0, 0]
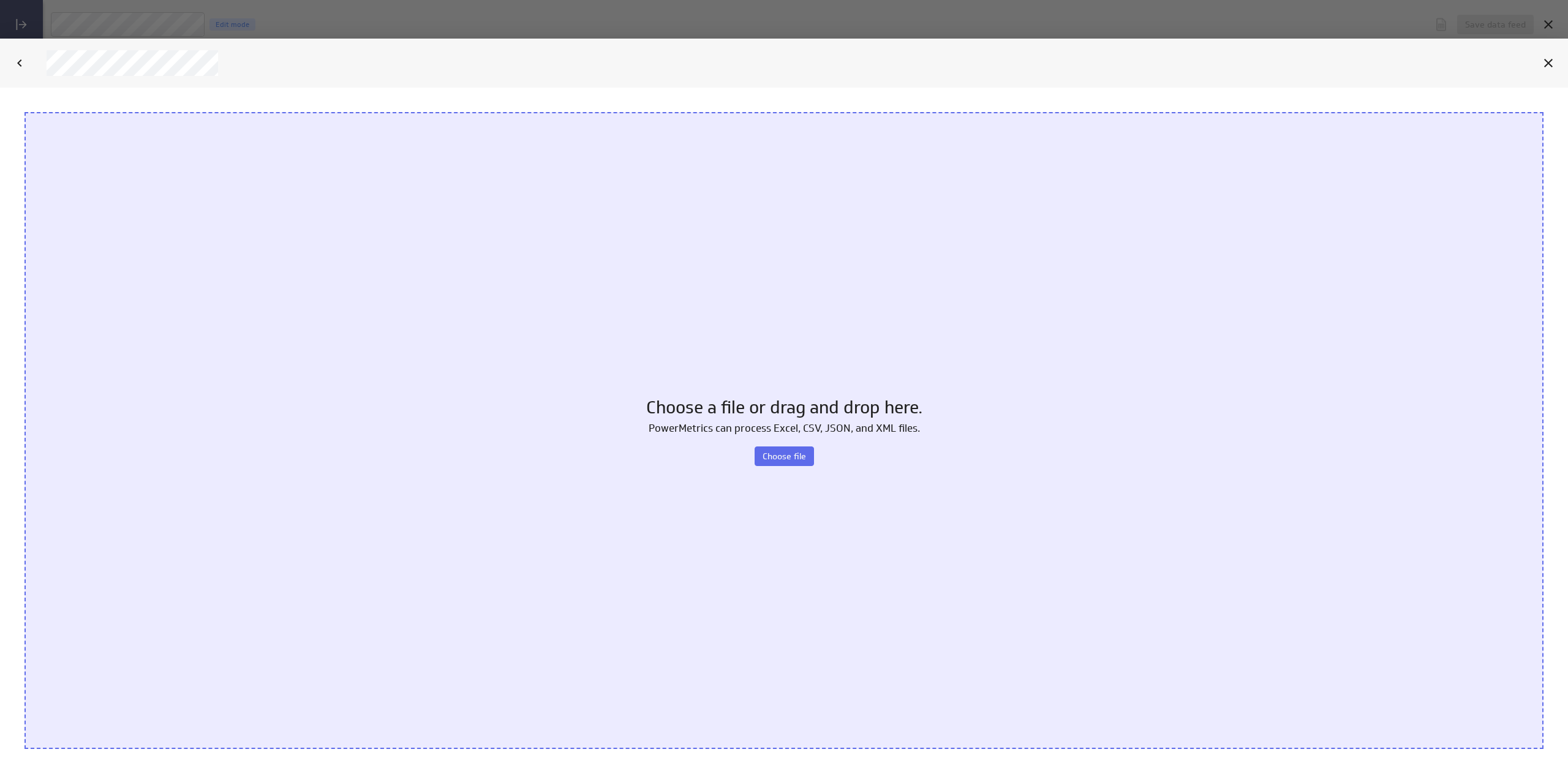
click at [749, 445] on div "Choose a file or drag and drop here. PowerMetrics can process Excel, CSV, JSON,…" at bounding box center [784, 430] width 1519 height 637
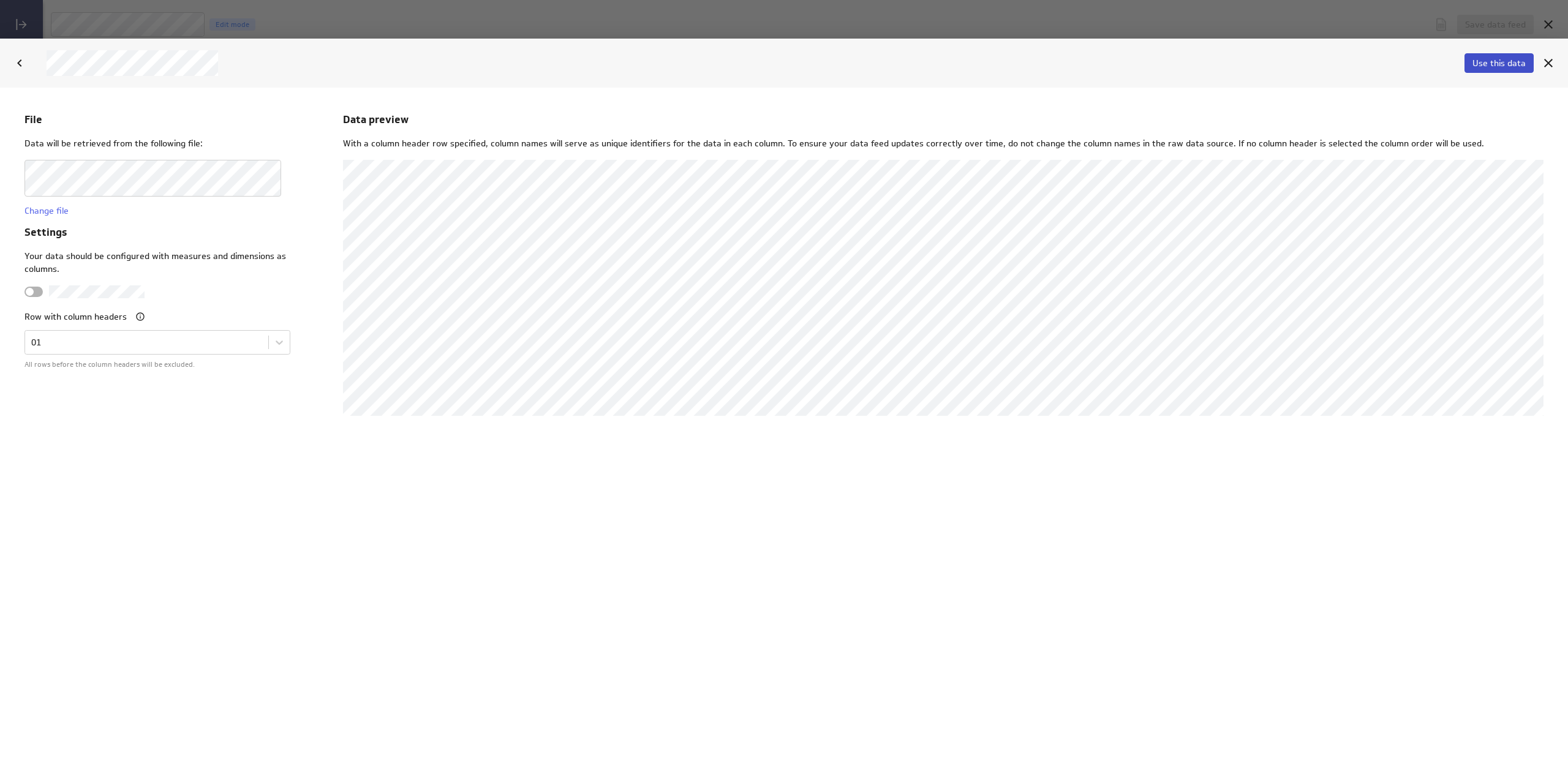
click at [1510, 53] on button "Use this data" at bounding box center [1499, 63] width 69 height 20
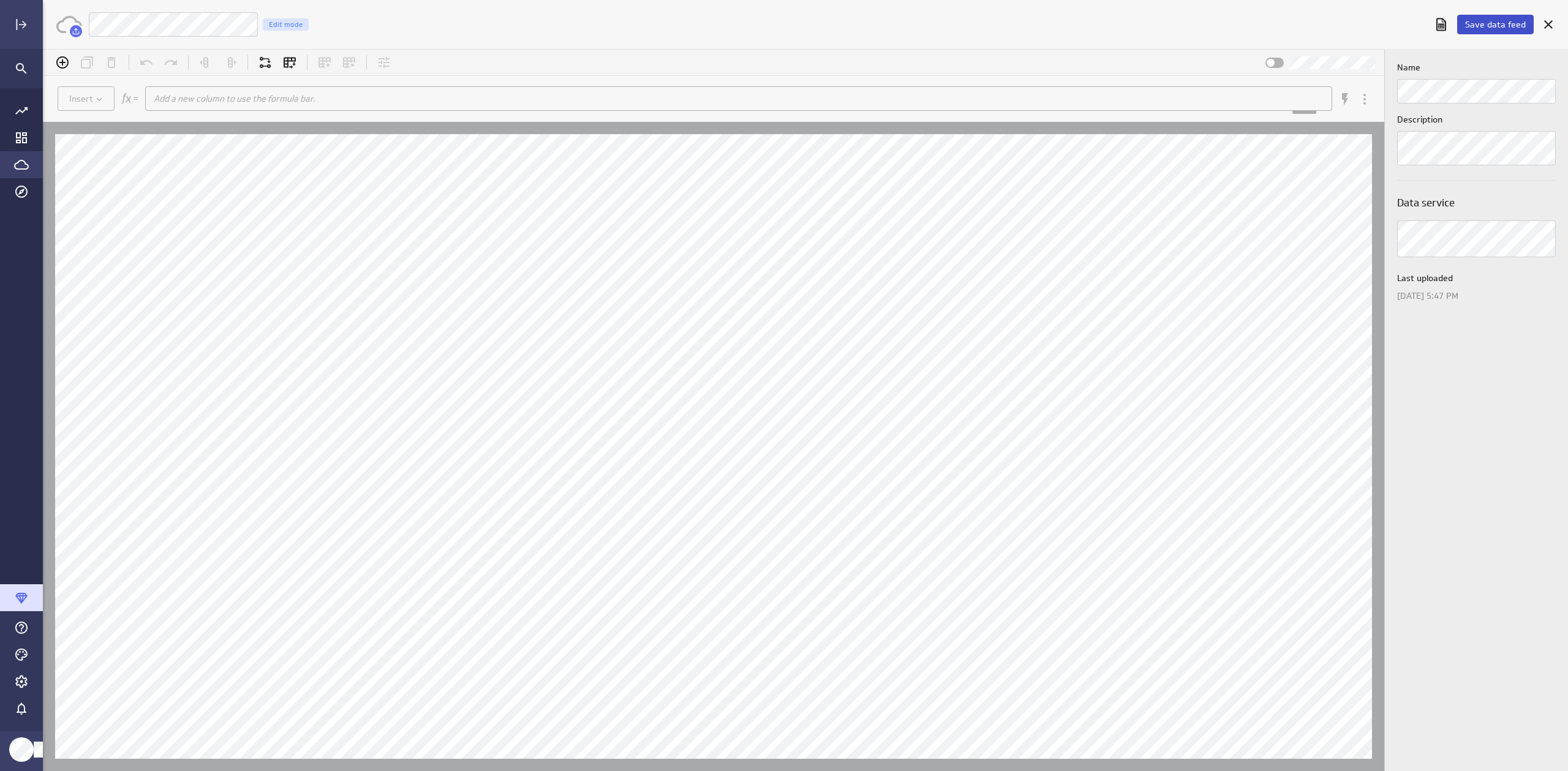
click at [1494, 28] on span "Save data feed" at bounding box center [1495, 25] width 61 height 11
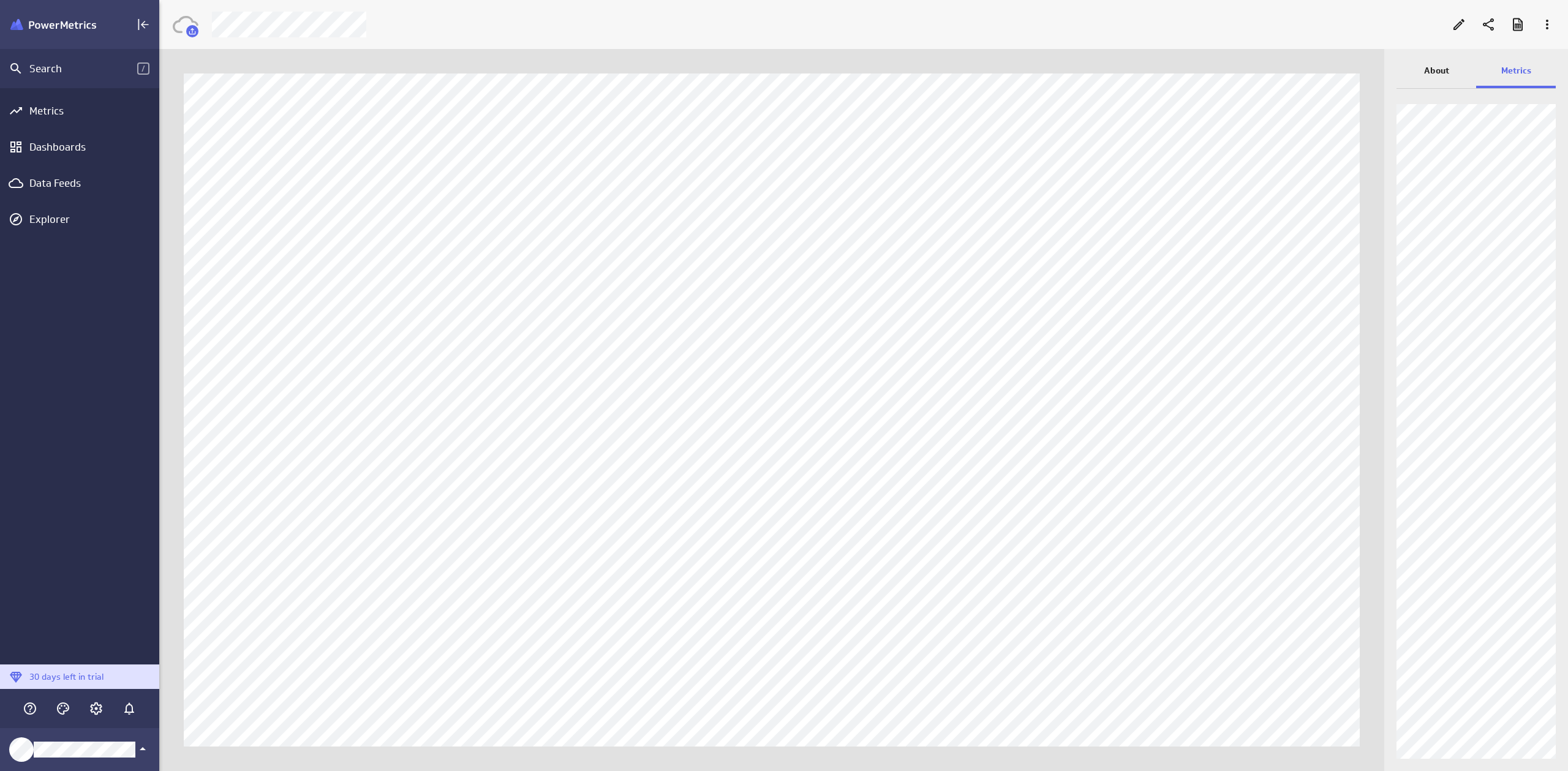
click at [1444, 79] on div "About" at bounding box center [1437, 71] width 79 height 33
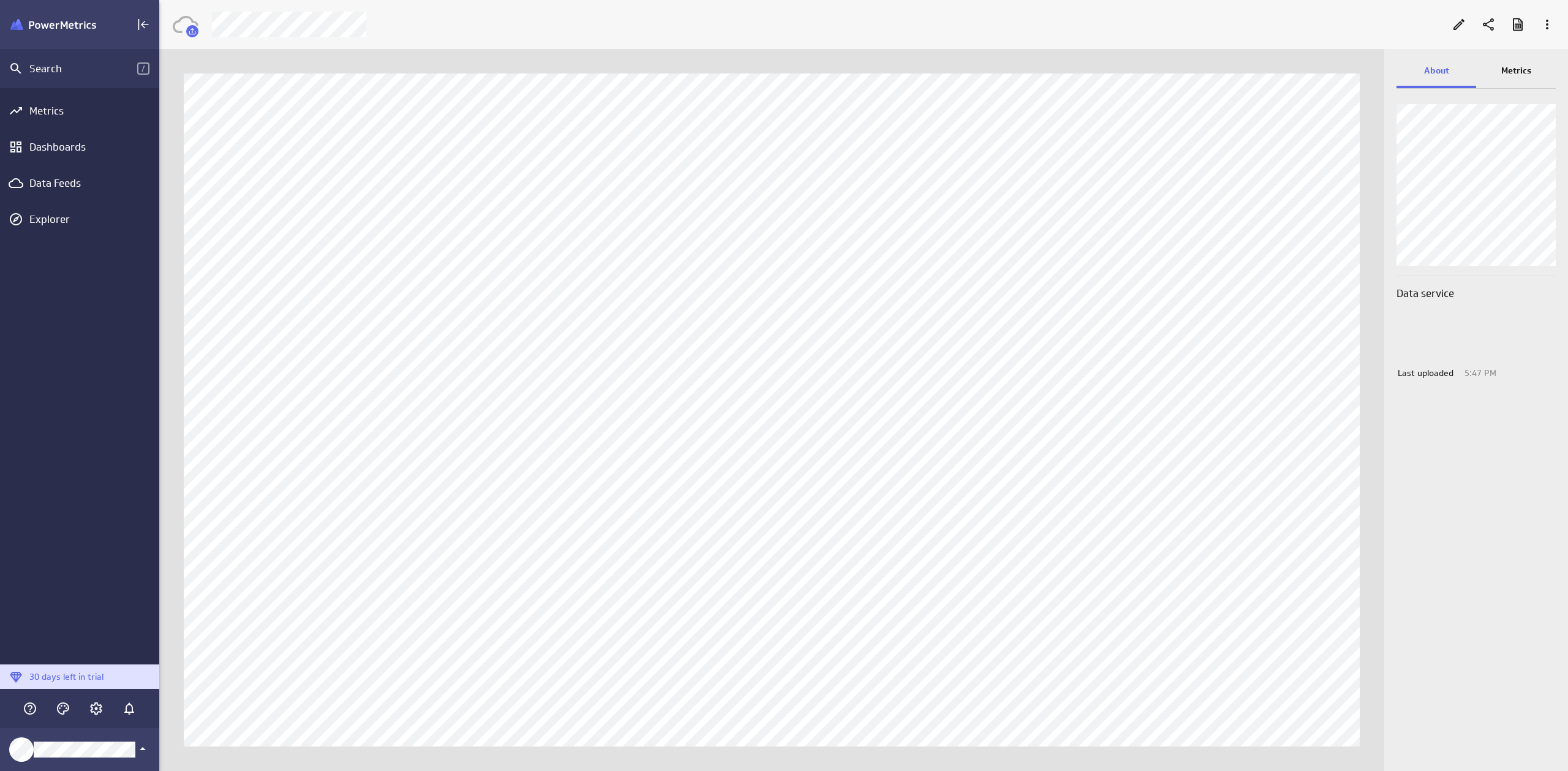
click at [1503, 74] on p "Metrics" at bounding box center [1517, 71] width 30 height 13
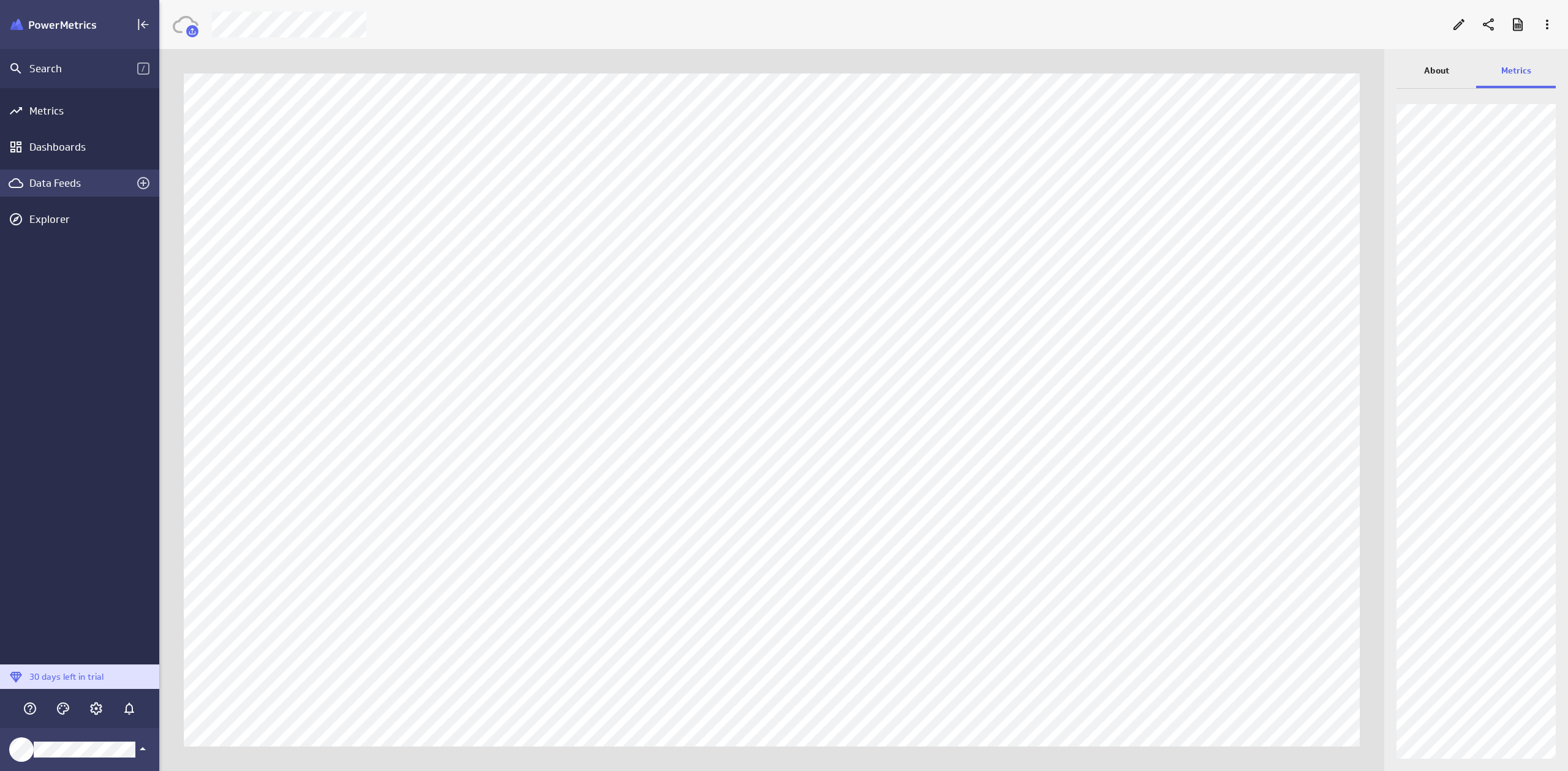
click at [58, 182] on div "Data Feeds" at bounding box center [79, 183] width 100 height 14
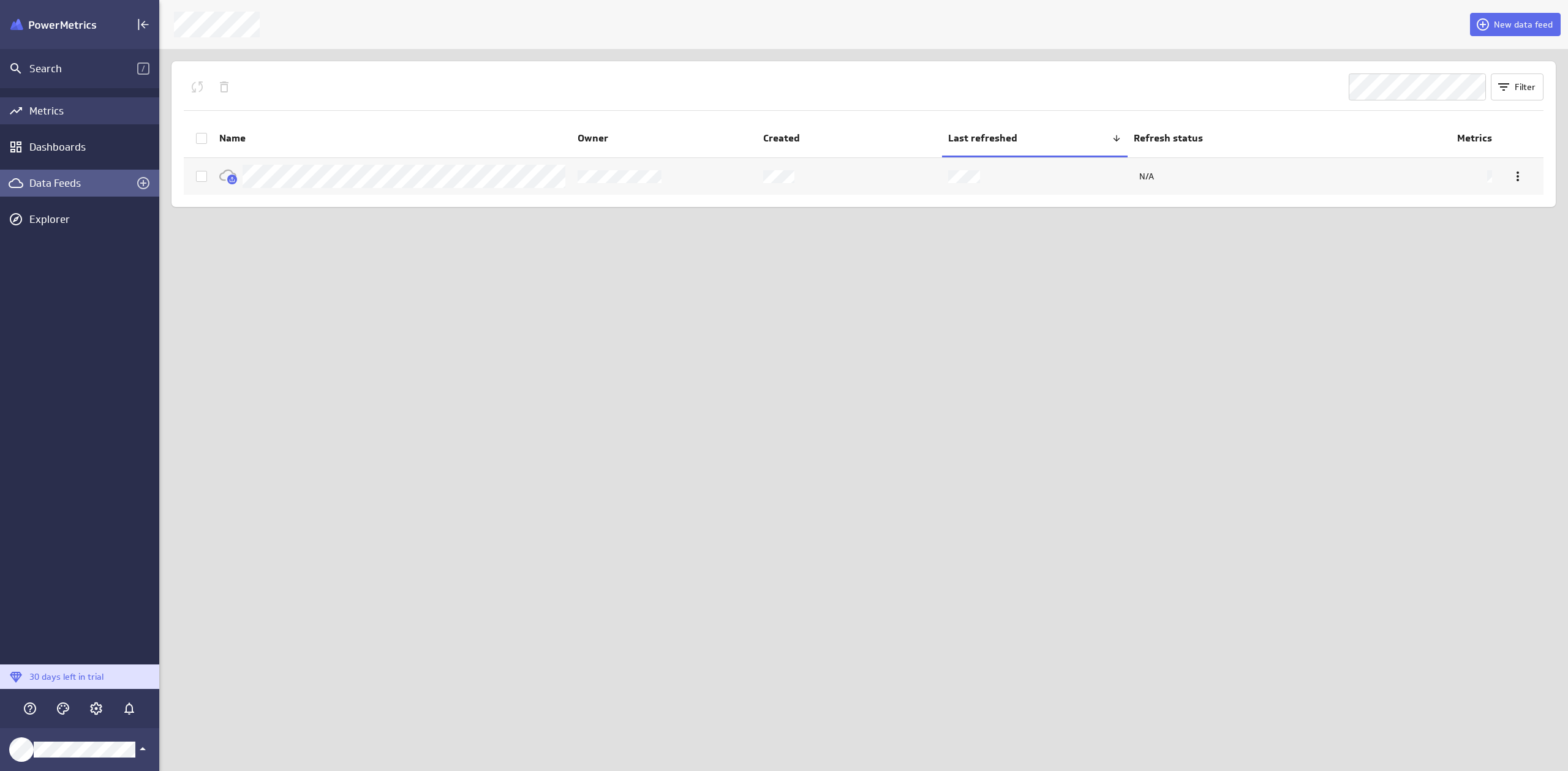
click at [79, 107] on div "Metrics" at bounding box center [92, 111] width 127 height 14
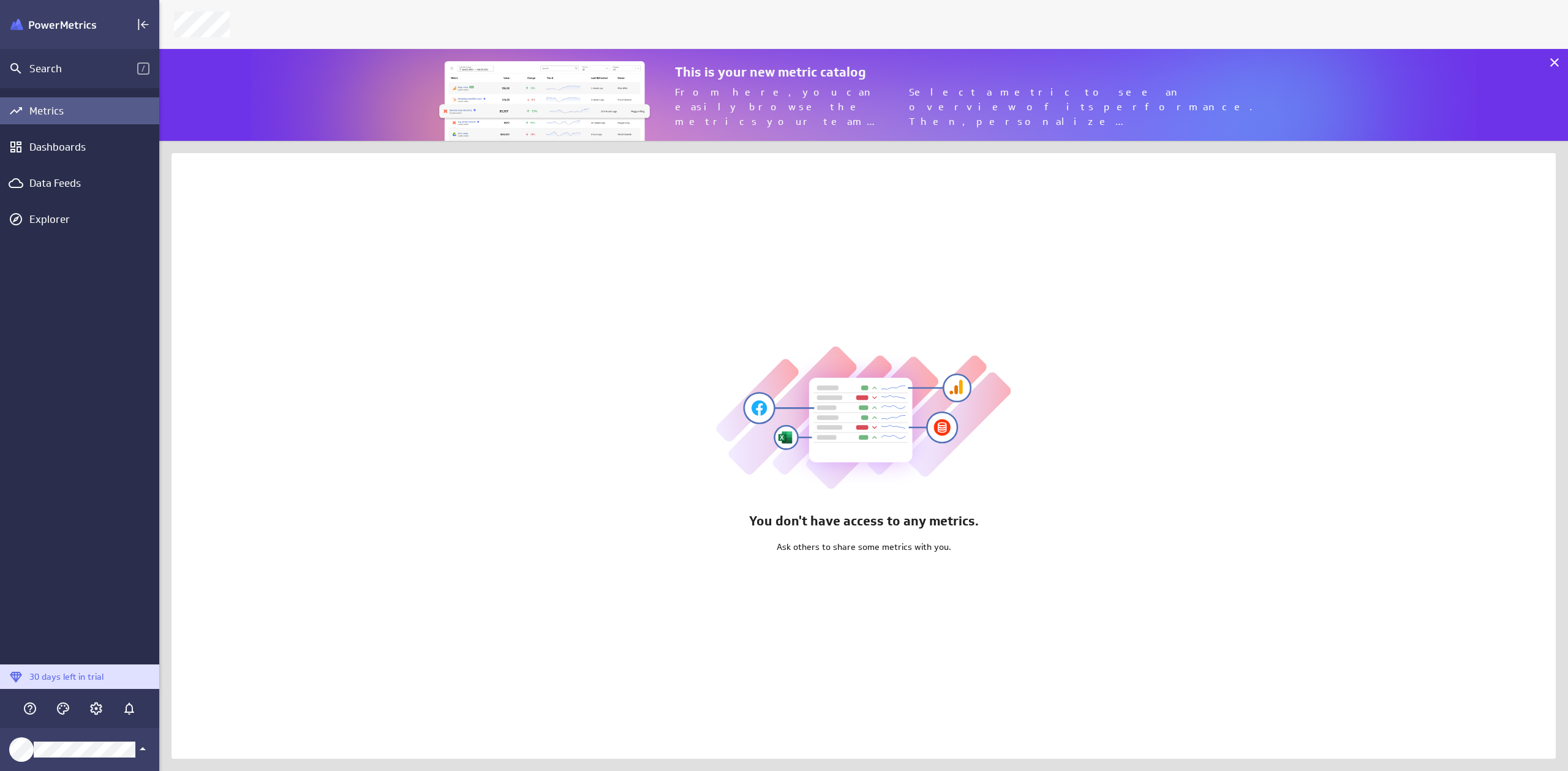
scroll to position [102, 1419]
click at [71, 185] on div "Data Feeds" at bounding box center [79, 183] width 100 height 14
